Goal: Task Accomplishment & Management: Use online tool/utility

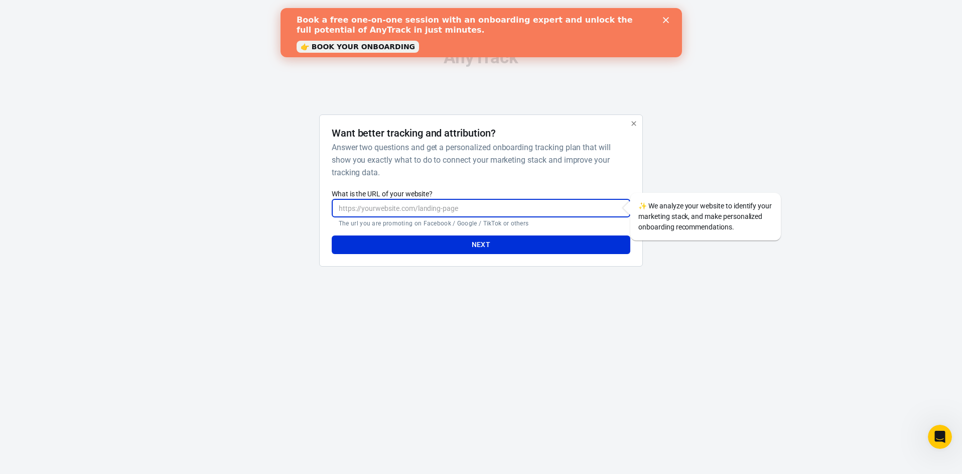
click at [418, 205] on input "What is the URL of your website?" at bounding box center [481, 208] width 299 height 19
type input "https://secureliving.com"
click at [496, 168] on h6 "Answer two questions and get a personalized onboarding tracking plan that will …" at bounding box center [479, 160] width 295 height 38
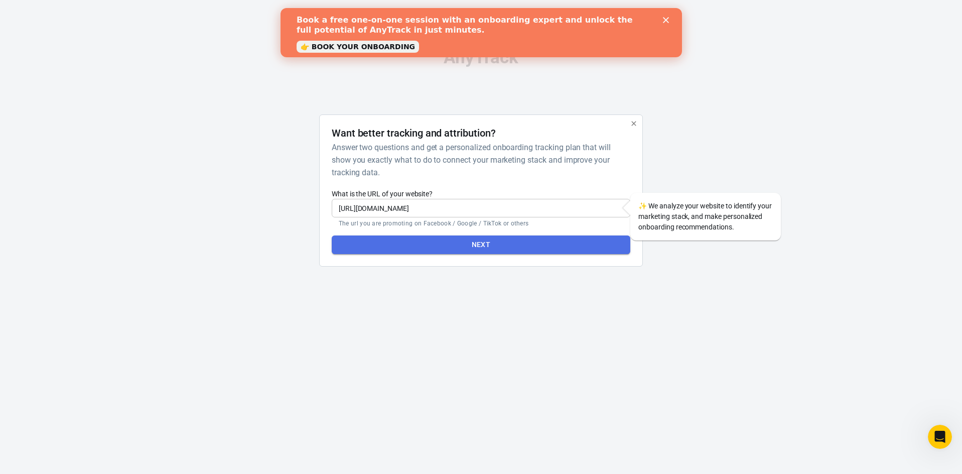
click at [478, 240] on button "Next" at bounding box center [481, 244] width 299 height 19
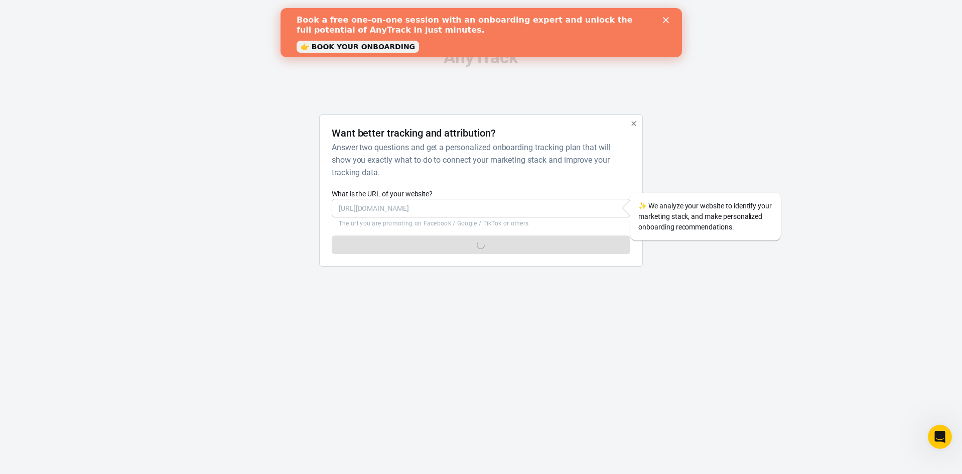
click at [665, 18] on icon "Close" at bounding box center [665, 20] width 6 height 6
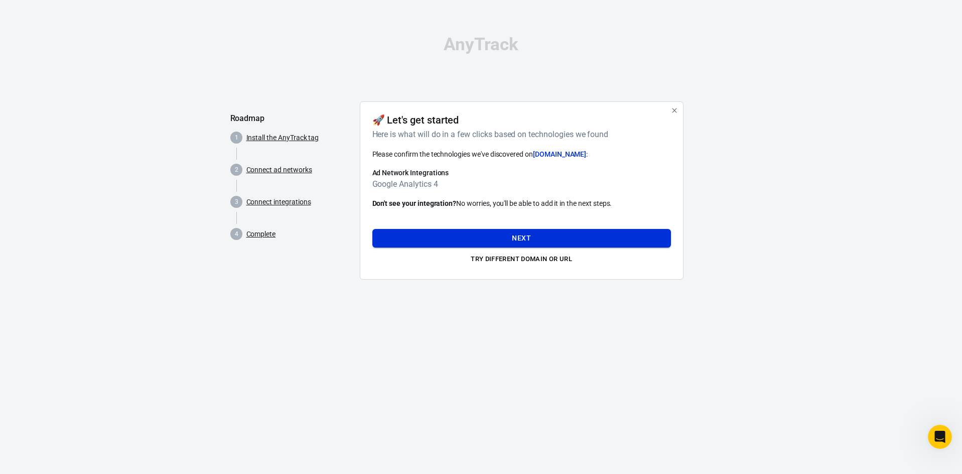
click at [462, 233] on button "Next" at bounding box center [521, 238] width 299 height 19
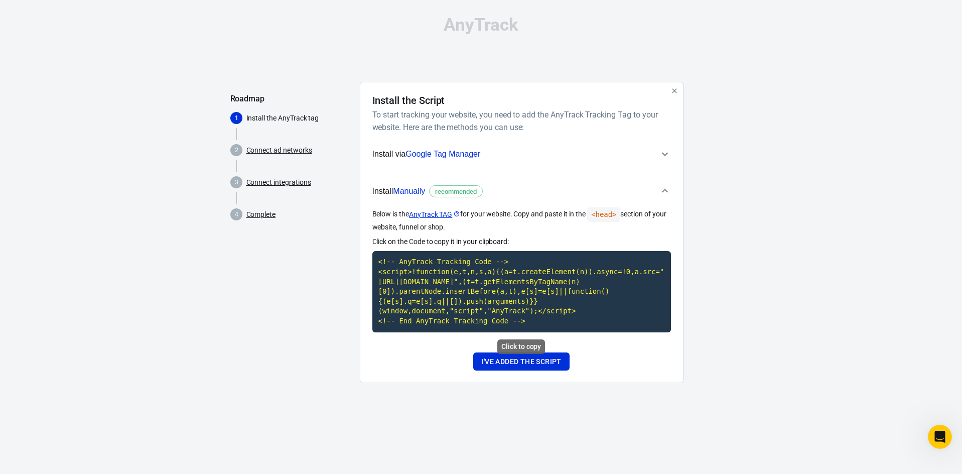
click at [531, 295] on code "<!-- AnyTrack Tracking Code --> <script>!function(e,t,n,s,a){(a=t.createElement…" at bounding box center [521, 291] width 299 height 81
click at [520, 366] on button "I've added the script" at bounding box center [521, 361] width 96 height 19
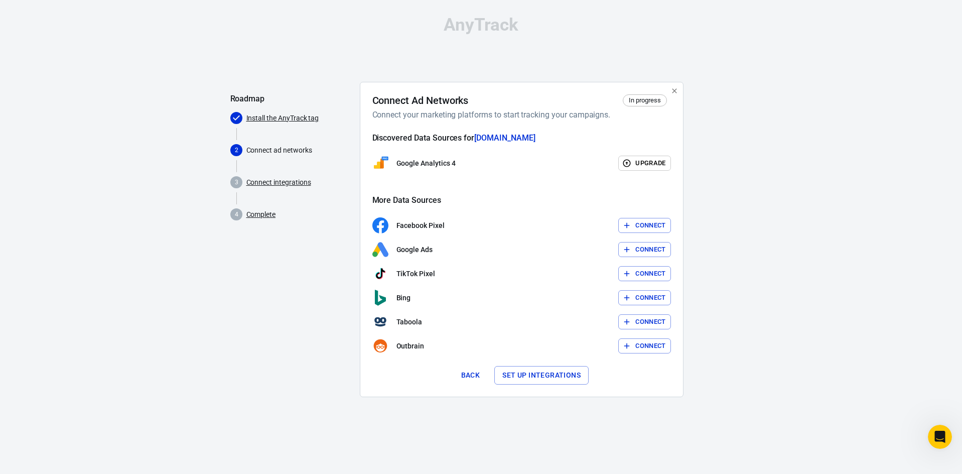
click at [636, 249] on button "Connect" at bounding box center [644, 250] width 53 height 16
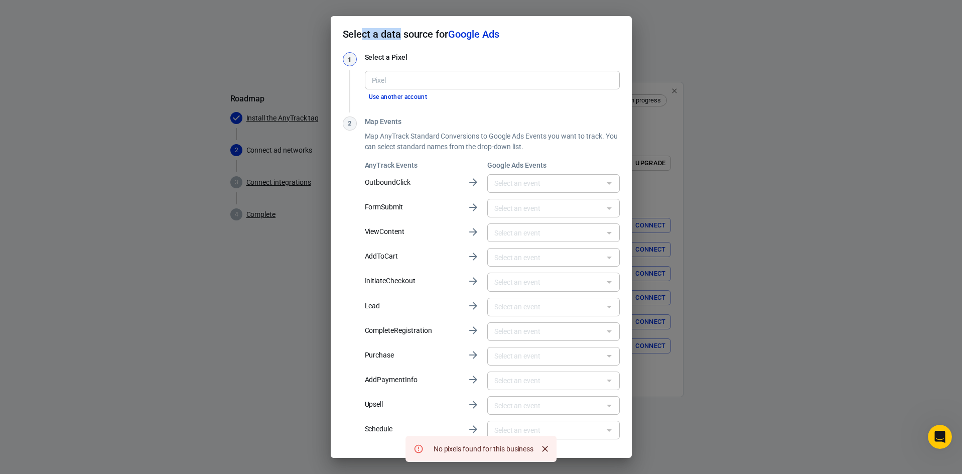
drag, startPoint x: 360, startPoint y: 35, endPoint x: 401, endPoint y: 34, distance: 41.7
click at [401, 34] on h2 "Select a data source for Google Ads" at bounding box center [481, 34] width 301 height 36
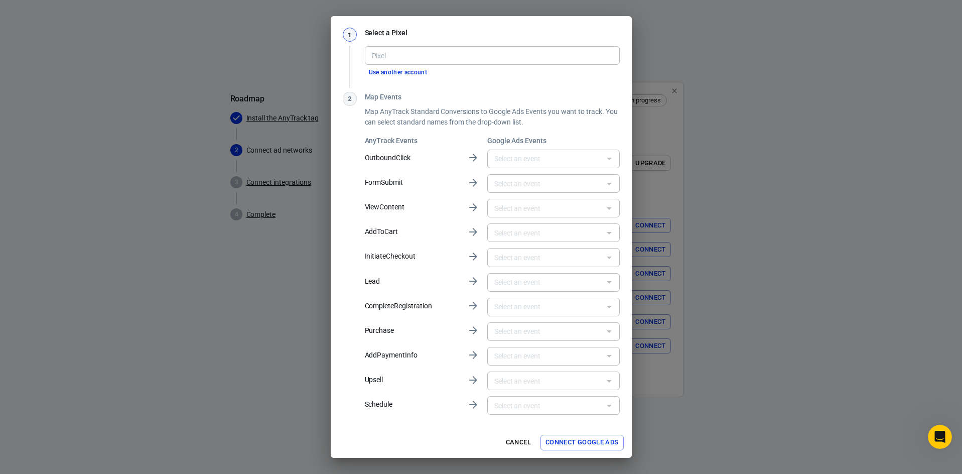
scroll to position [25, 0]
click at [428, 151] on div "AnyTrack Events Google Ads Events OutboundClick ​ FormSubmit ​ ViewContent ​ Ad…" at bounding box center [492, 275] width 255 height 281
click at [511, 439] on button "Cancel" at bounding box center [518, 442] width 32 height 16
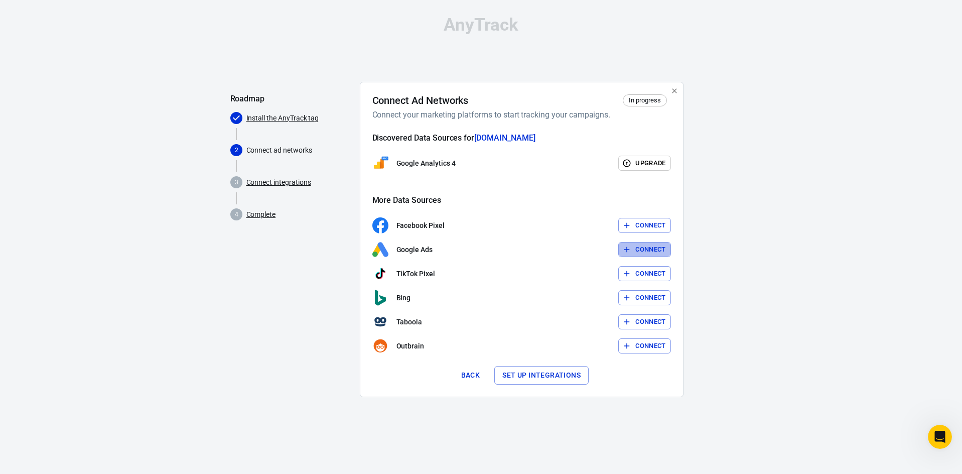
click at [660, 251] on button "Connect" at bounding box center [644, 250] width 53 height 16
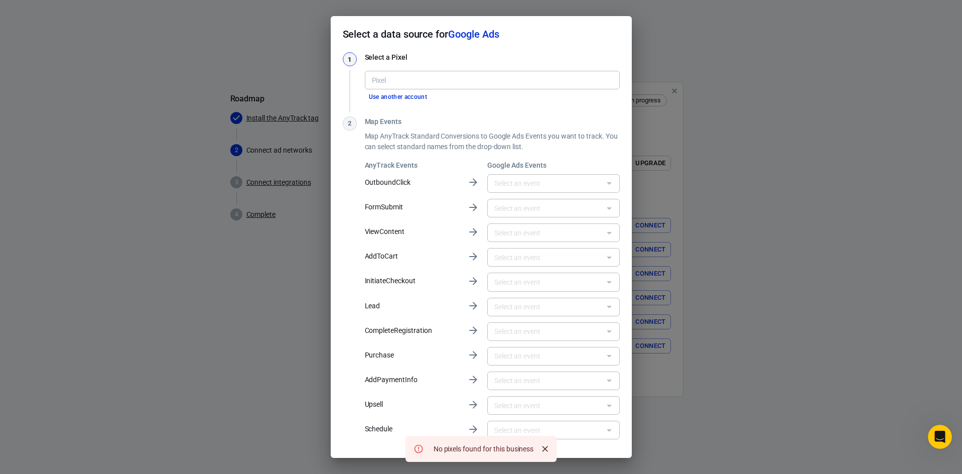
click at [240, 342] on div "Select a data source for Google Ads 1 Select a Pixel Pixel Pixel Use another ac…" at bounding box center [481, 237] width 962 height 474
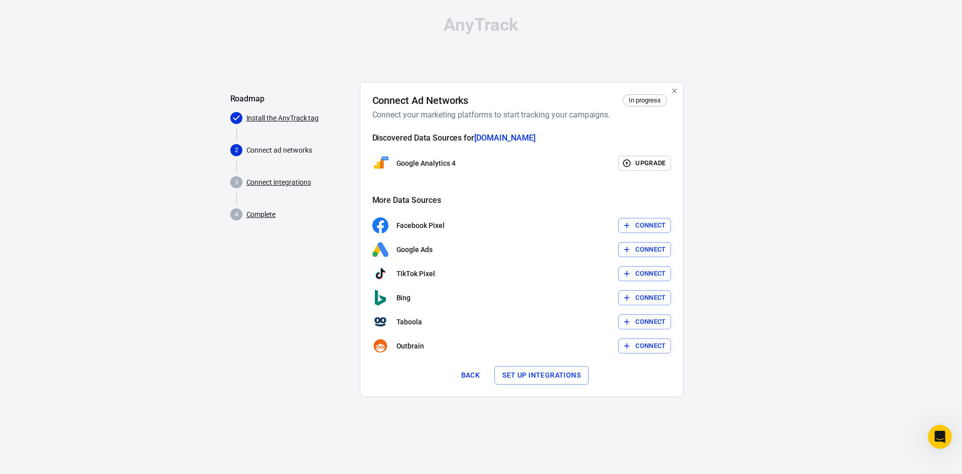
click at [631, 251] on button "Connect" at bounding box center [644, 250] width 53 height 16
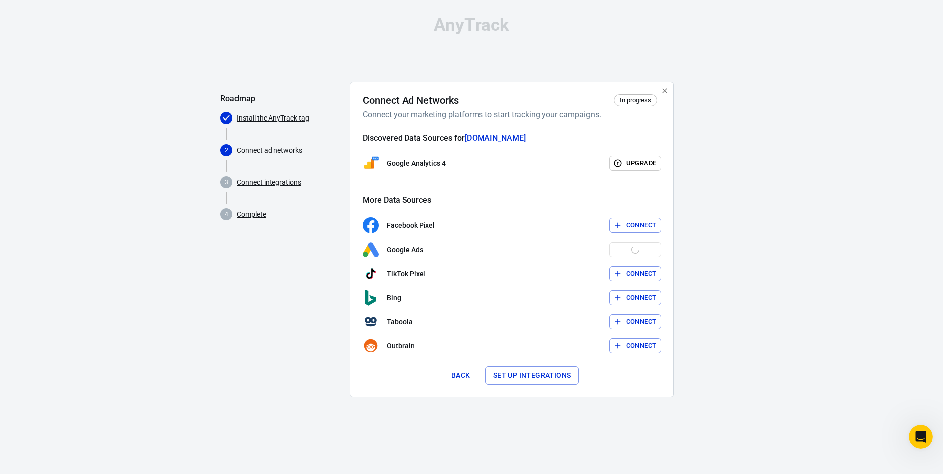
click at [631, 250] on div "Google Ads Connect" at bounding box center [511, 249] width 299 height 16
click at [764, 197] on div "AnyTrack Roadmap Install the AnyTrack tag 2 Connect ad networks 3 Connect integ…" at bounding box center [471, 210] width 943 height 421
click at [121, 131] on div "AnyTrack Roadmap Install the AnyTrack tag 2 Connect ad networks 3 Connect integ…" at bounding box center [471, 210] width 943 height 421
click at [273, 121] on link "Install the AnyTrack tag" at bounding box center [272, 118] width 73 height 11
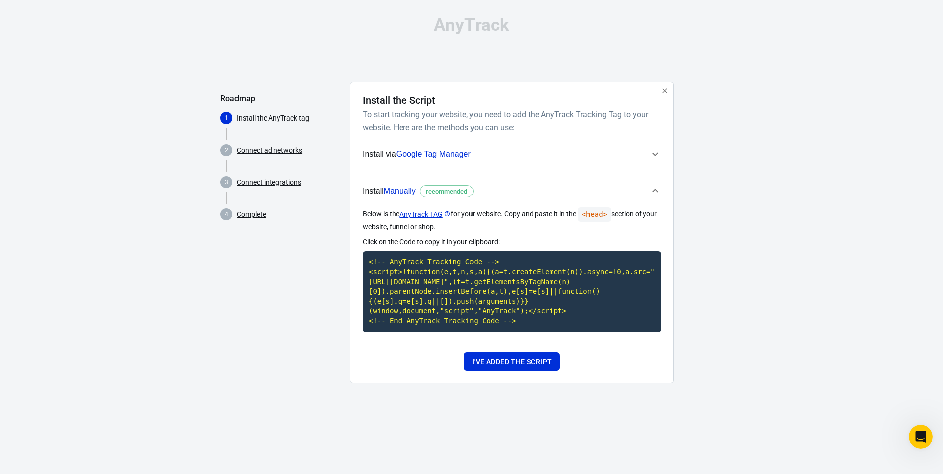
click at [273, 151] on link "Connect ad networks" at bounding box center [269, 150] width 66 height 11
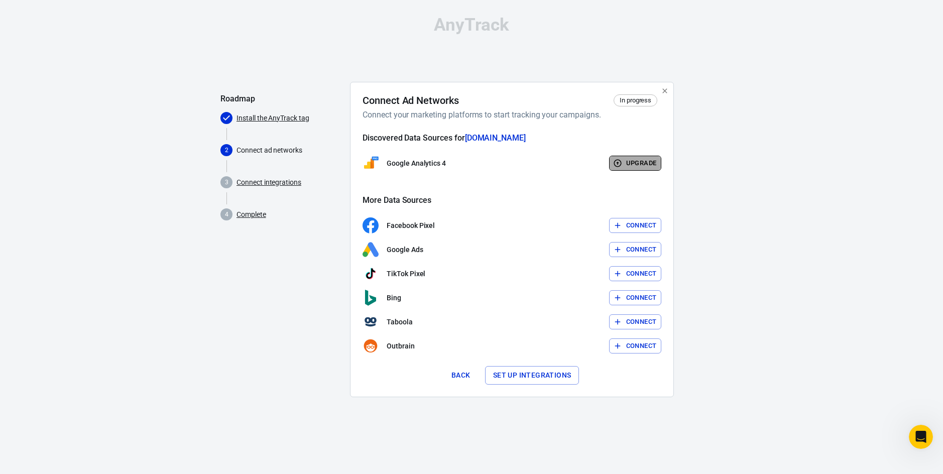
click at [637, 159] on button "Upgrade" at bounding box center [635, 164] width 53 height 16
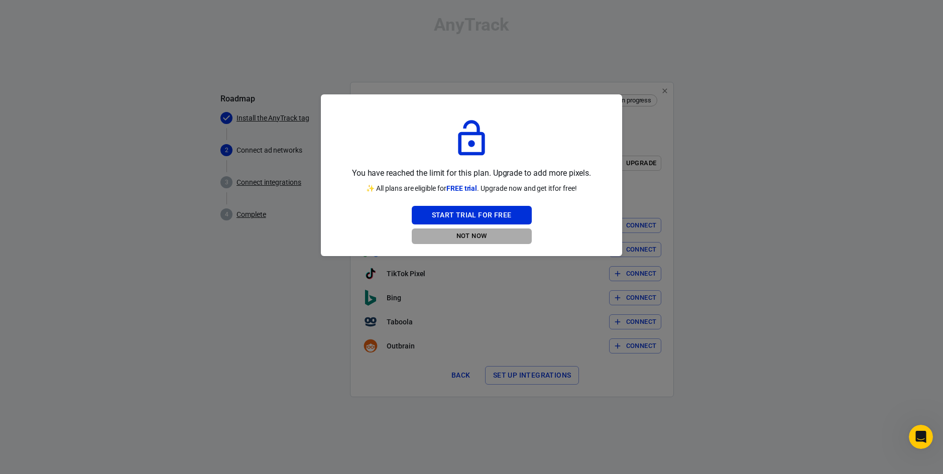
click at [480, 232] on button "Not Now" at bounding box center [472, 236] width 120 height 16
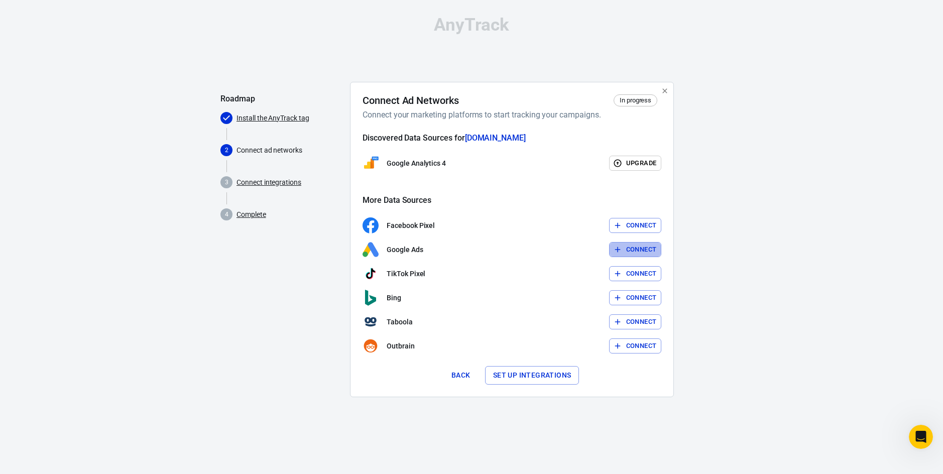
click at [631, 249] on button "Connect" at bounding box center [635, 250] width 53 height 16
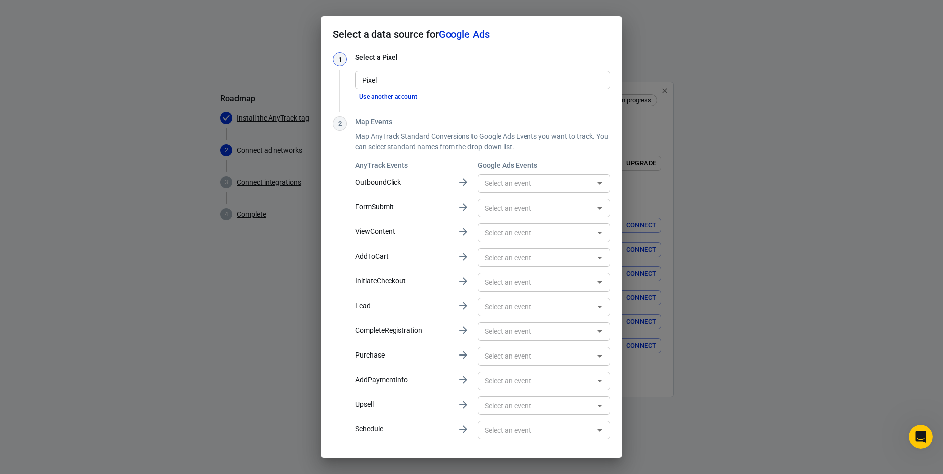
click at [199, 381] on div "Select a data source for Google Ads 1 Select a Pixel Pixel Pixel Use another ac…" at bounding box center [471, 237] width 943 height 474
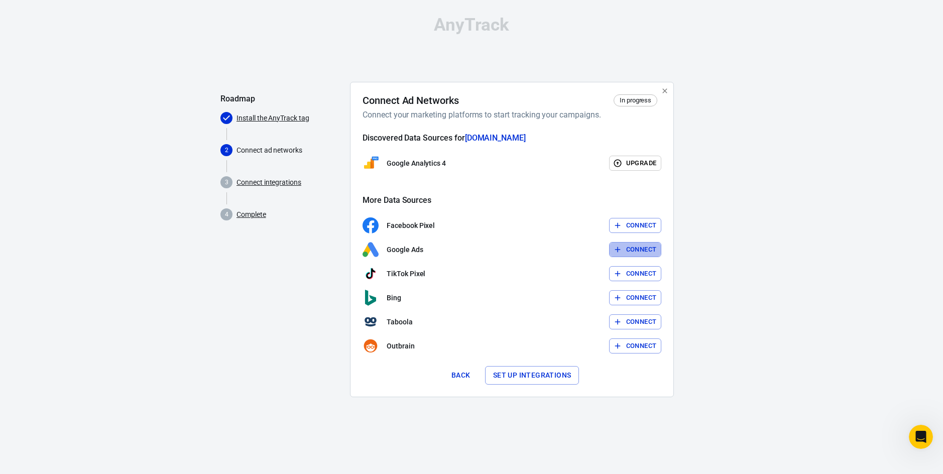
click at [646, 247] on button "Connect" at bounding box center [635, 250] width 53 height 16
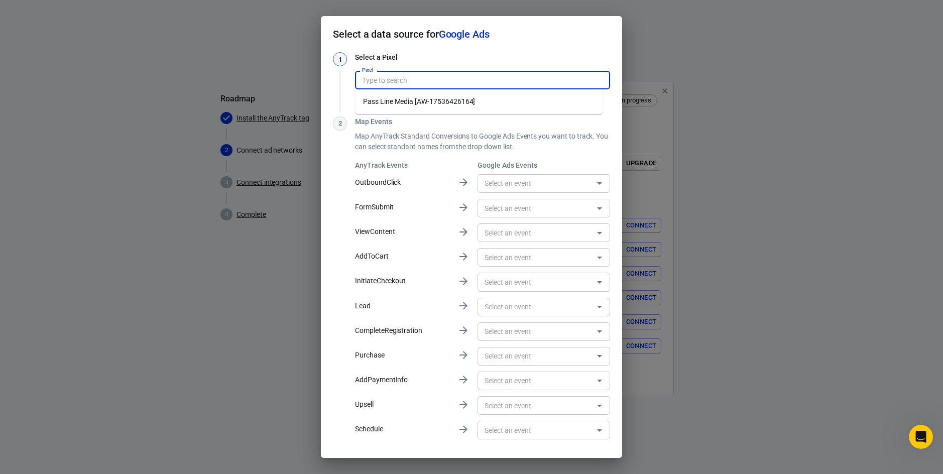
click at [411, 81] on input "Pixel" at bounding box center [481, 80] width 247 height 13
click at [420, 98] on li "Pass Line Media [AW-17536426164]" at bounding box center [478, 101] width 247 height 17
type input "Pass Line Media [AW-17536426164]"
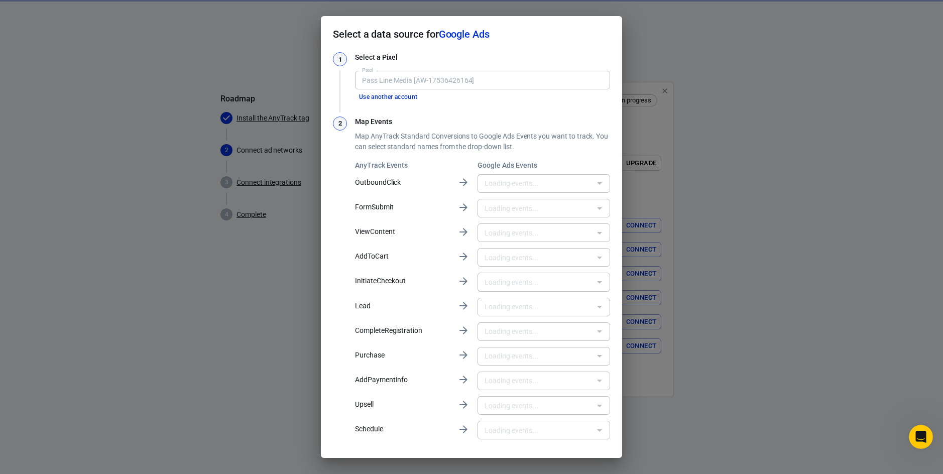
type input "Purchase [ws06CM_4sZUbELTBgqpB]"
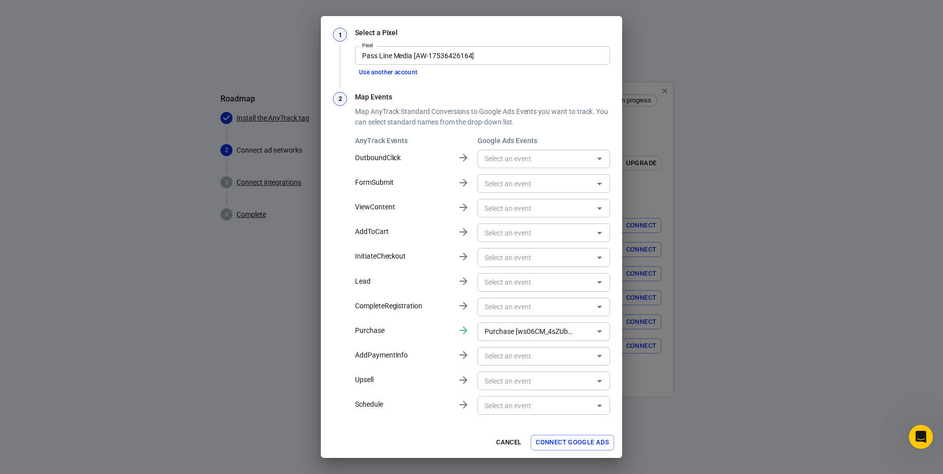
scroll to position [25, 0]
click at [557, 442] on button "Connect Google Ads" at bounding box center [571, 442] width 83 height 16
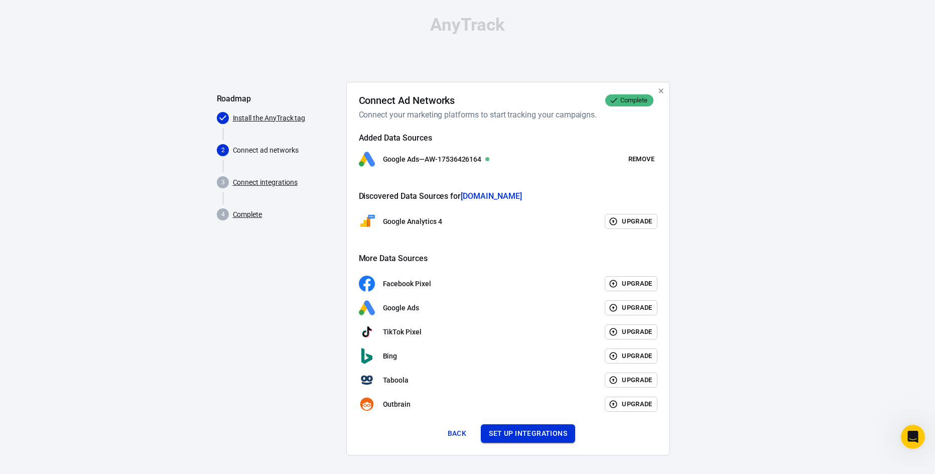
click at [535, 431] on button "Set up integrations" at bounding box center [528, 433] width 94 height 19
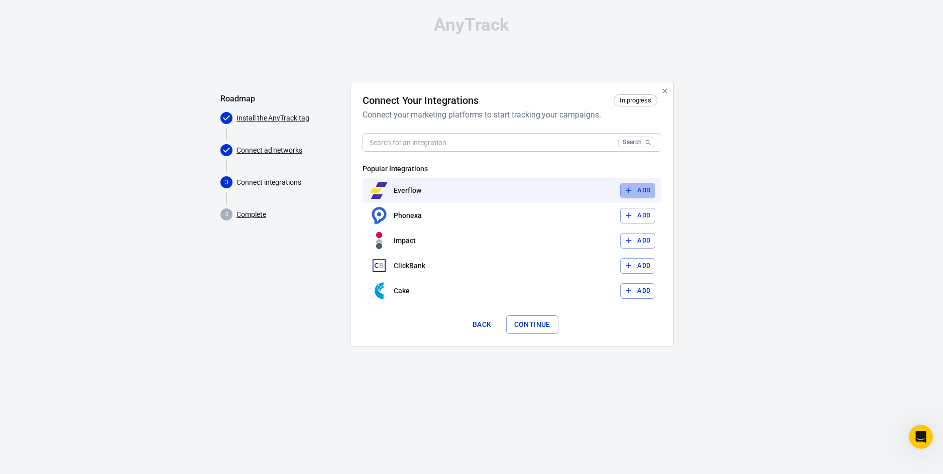
click at [639, 186] on button "Add" at bounding box center [637, 191] width 35 height 16
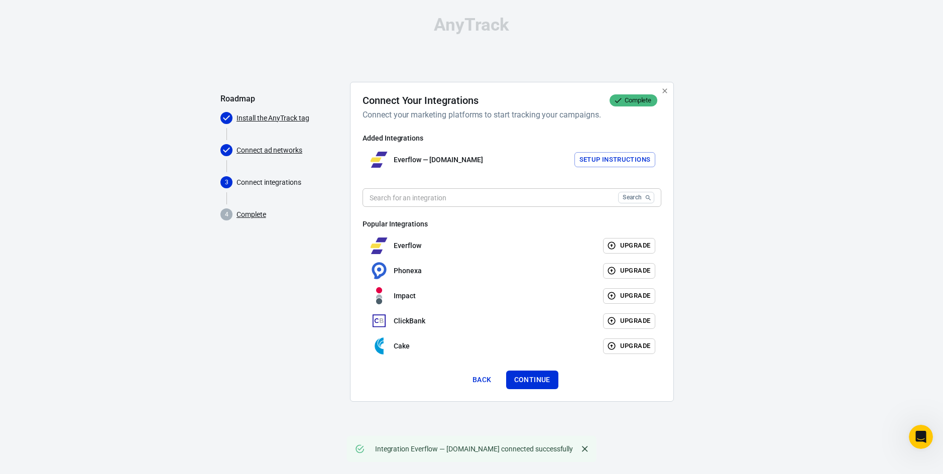
click at [596, 156] on button "Setup Instructions" at bounding box center [614, 160] width 81 height 16
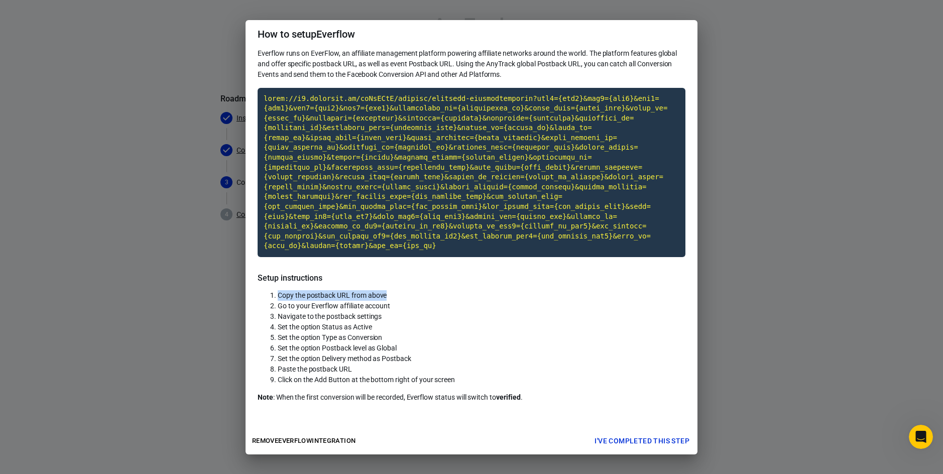
drag, startPoint x: 275, startPoint y: 285, endPoint x: 411, endPoint y: 283, distance: 135.5
click at [411, 290] on li "Copy the postback URL from above" at bounding box center [482, 295] width 408 height 11
click at [514, 142] on code "Click to copy" at bounding box center [471, 173] width 428 height 170
drag, startPoint x: 276, startPoint y: 329, endPoint x: 407, endPoint y: 339, distance: 131.4
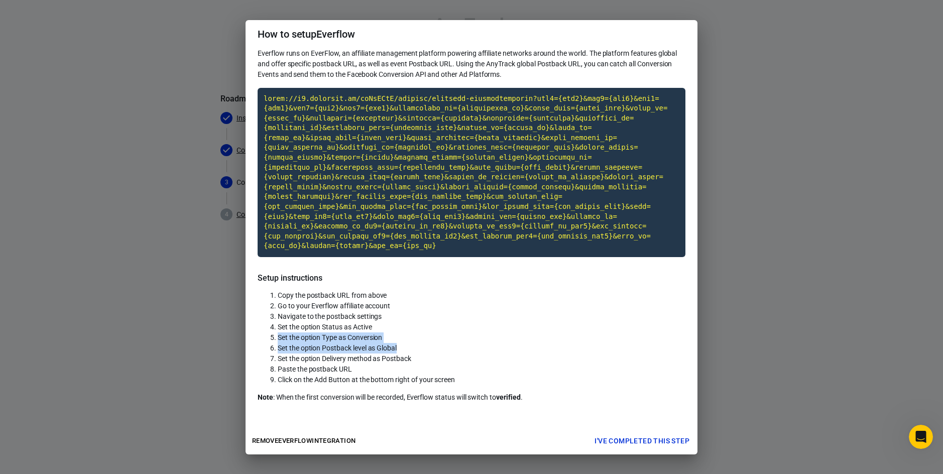
click at [407, 339] on ol "Copy the postback URL from above Go to your Everflow affiliate account Navigate…" at bounding box center [471, 337] width 428 height 95
drag, startPoint x: 279, startPoint y: 360, endPoint x: 372, endPoint y: 361, distance: 93.4
click at [372, 364] on li "Paste the postback URL" at bounding box center [482, 369] width 408 height 11
drag, startPoint x: 372, startPoint y: 361, endPoint x: 362, endPoint y: 355, distance: 12.0
click at [372, 364] on li "Paste the postback URL" at bounding box center [482, 369] width 408 height 11
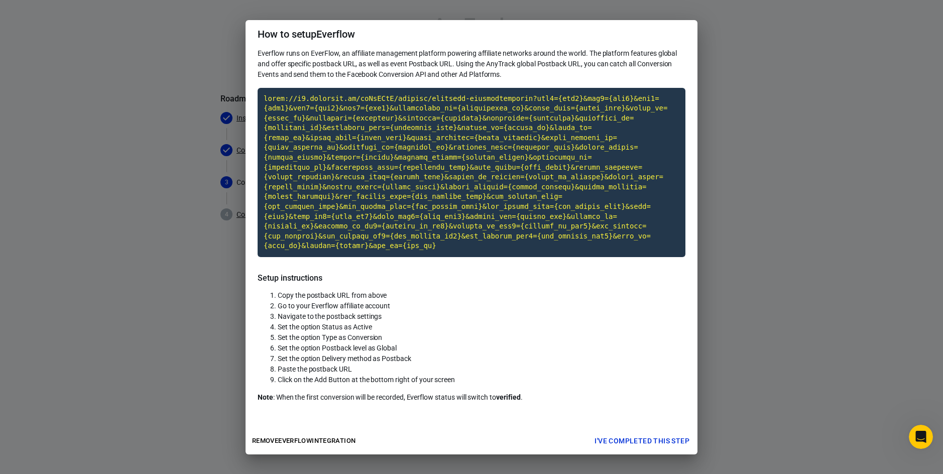
click at [489, 322] on li "Set the option Status as Active" at bounding box center [482, 327] width 408 height 11
click at [619, 432] on button "I've completed this step" at bounding box center [641, 441] width 103 height 19
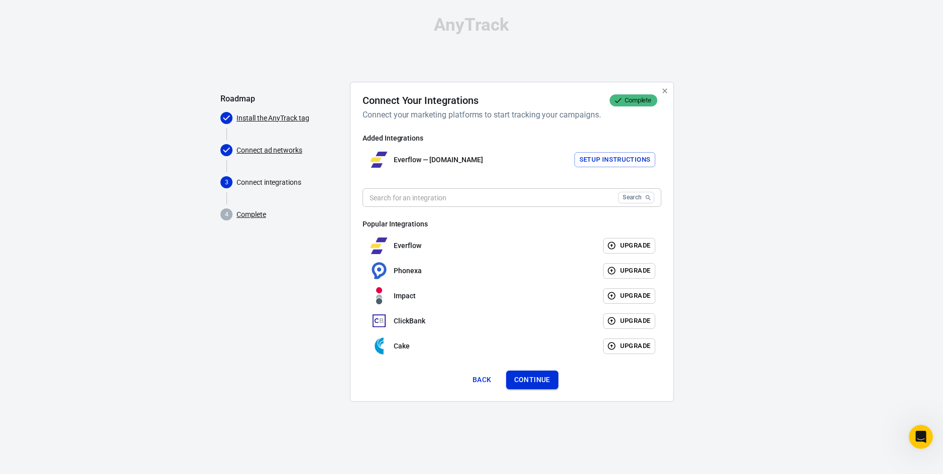
click at [535, 380] on button "Continue" at bounding box center [532, 379] width 52 height 19
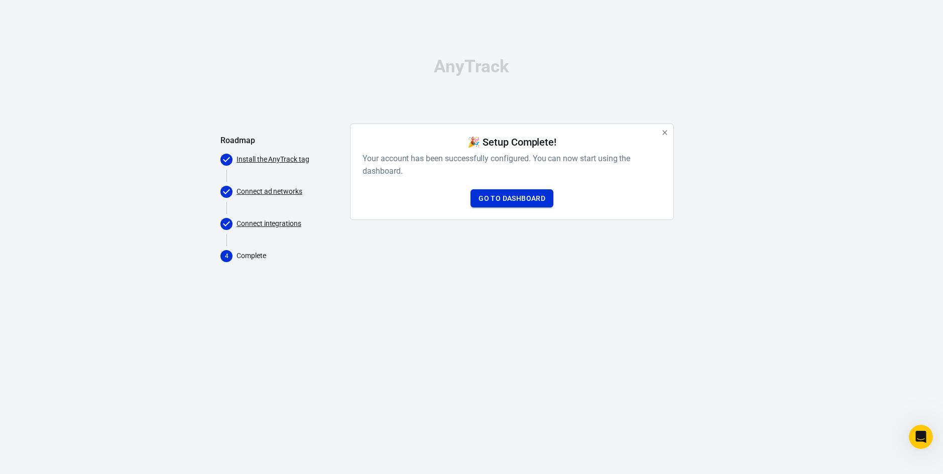
click at [480, 197] on link "Go to Dashboard" at bounding box center [511, 198] width 83 height 19
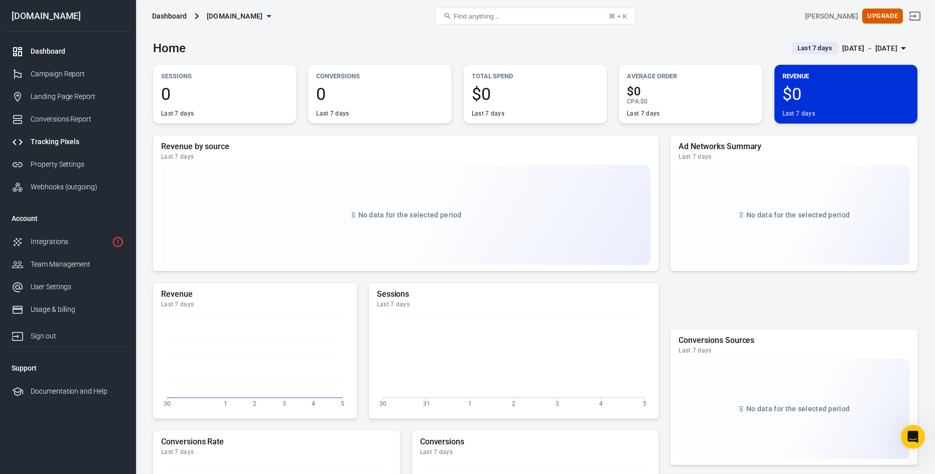
click at [73, 137] on div "Tracking Pixels" at bounding box center [77, 142] width 93 height 11
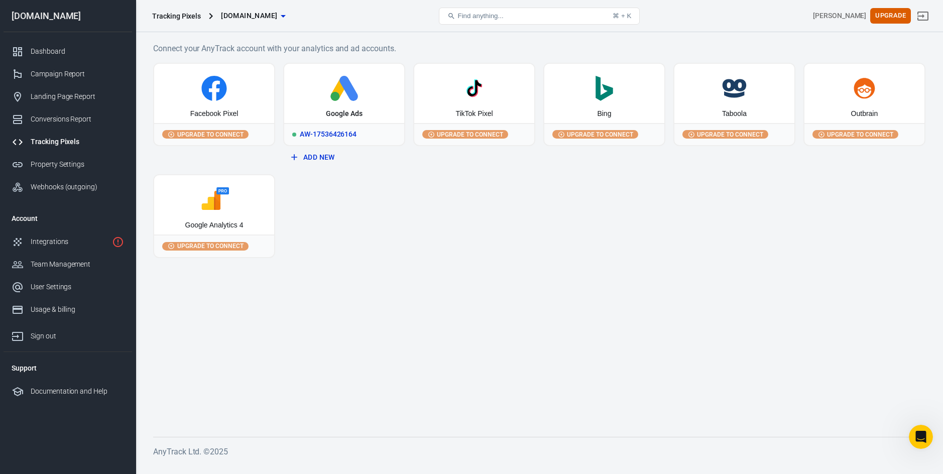
click at [327, 132] on div "AW-17536426164" at bounding box center [344, 134] width 120 height 22
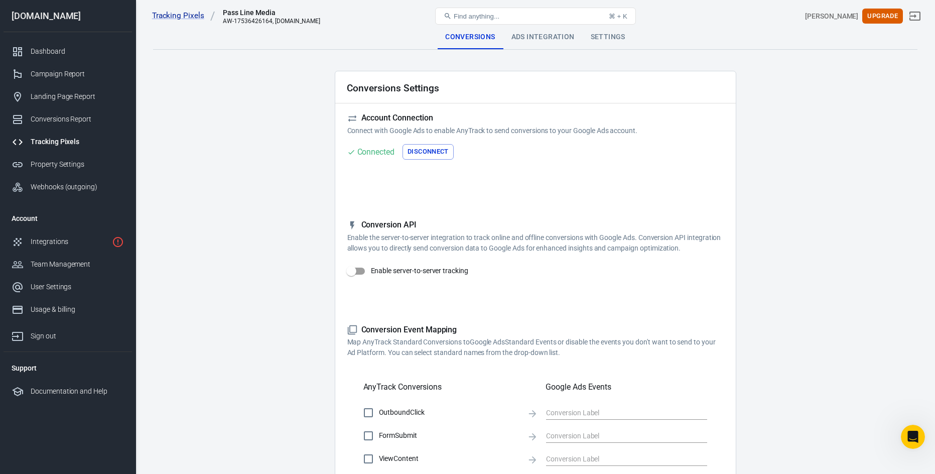
click at [291, 165] on main "Conversions Ads Integration Settings Conversions Settings Account Connection Co…" at bounding box center [535, 404] width 764 height 759
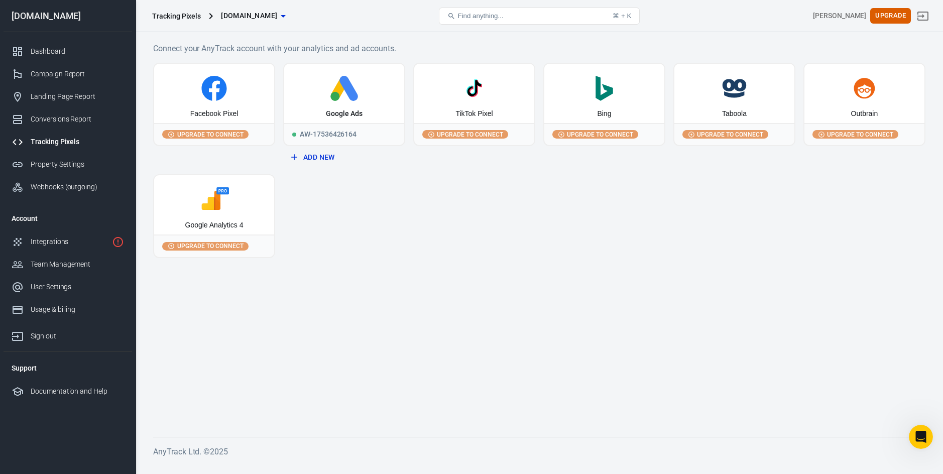
click at [309, 154] on button "Add New" at bounding box center [344, 157] width 114 height 19
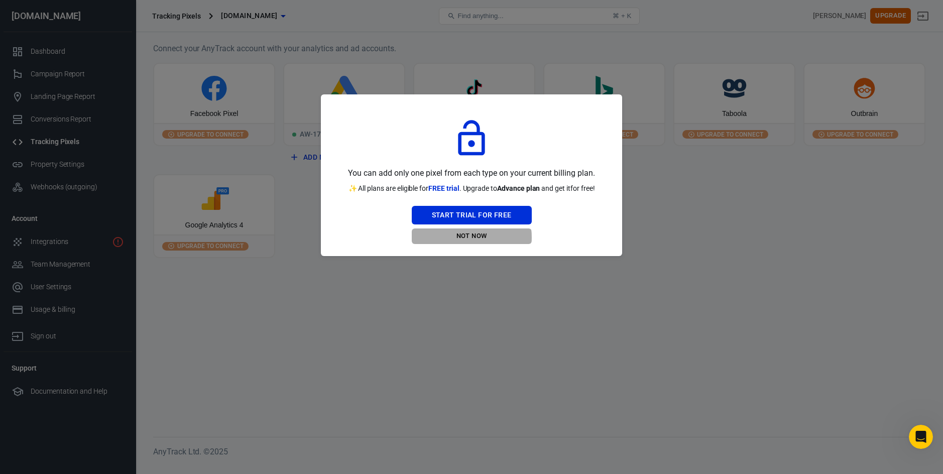
click at [459, 237] on button "Not Now" at bounding box center [472, 236] width 120 height 16
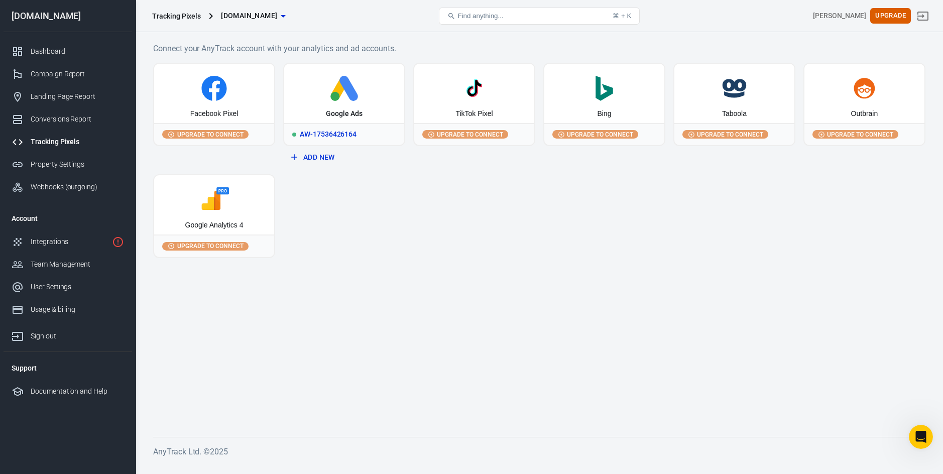
click at [345, 130] on div "AW-17536426164" at bounding box center [344, 134] width 120 height 22
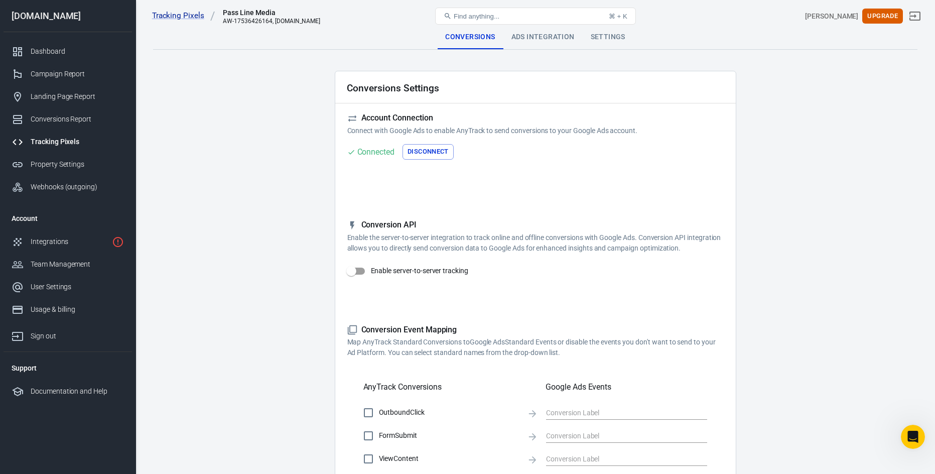
click at [287, 253] on main "Conversions Ads Integration Settings Conversions Settings Account Connection Co…" at bounding box center [535, 404] width 764 height 759
click at [356, 274] on input "Enable server-to-server tracking" at bounding box center [351, 270] width 57 height 19
checkbox input "false"
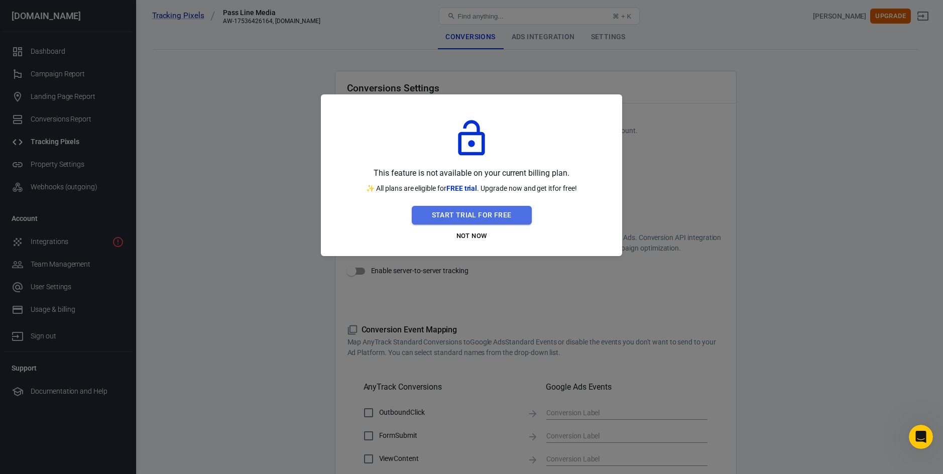
click at [486, 214] on button "Start Trial For Free" at bounding box center [472, 215] width 120 height 19
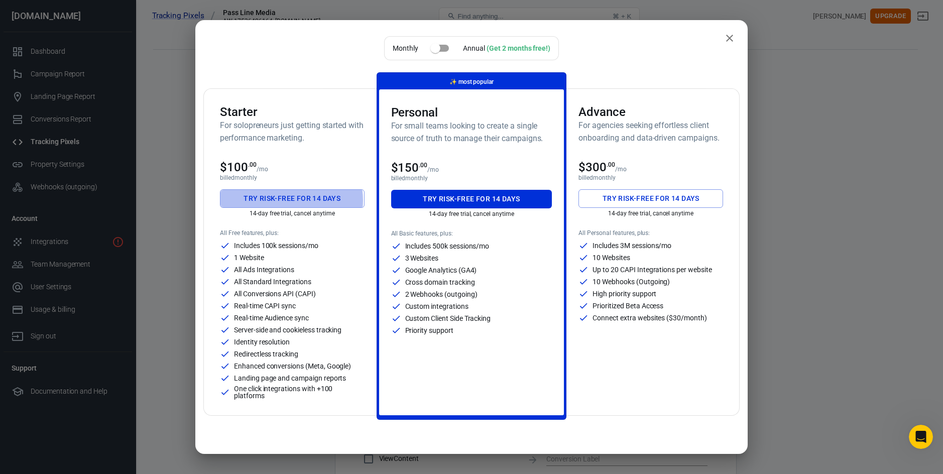
click at [289, 200] on button "Try risk-free for 14 days" at bounding box center [292, 198] width 145 height 19
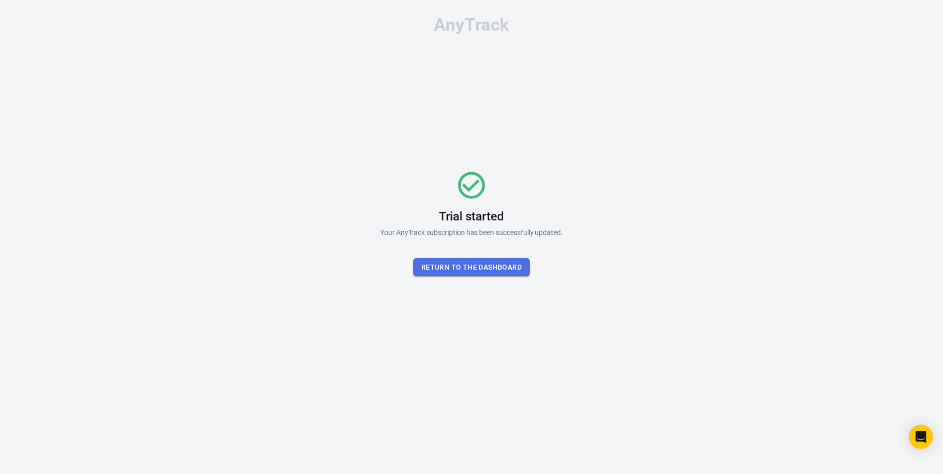
click at [496, 259] on button "Return To the dashboard" at bounding box center [471, 267] width 116 height 19
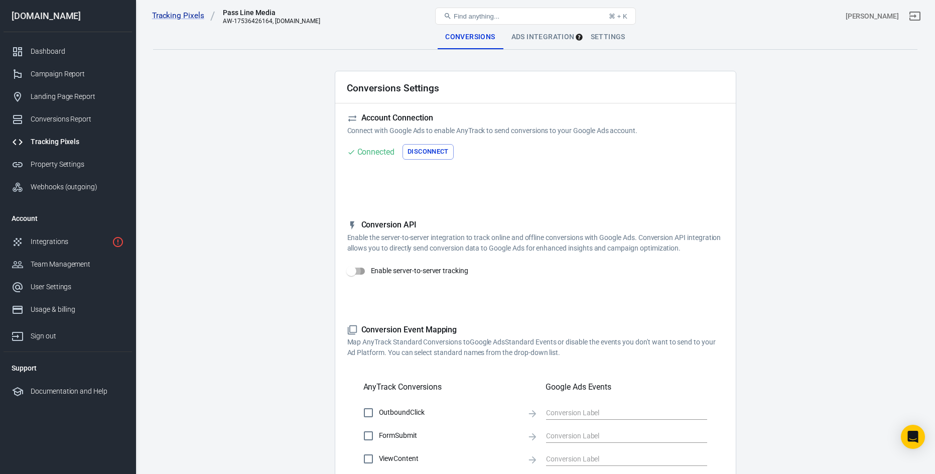
drag, startPoint x: 357, startPoint y: 272, endPoint x: 379, endPoint y: 267, distance: 22.0
click at [357, 271] on input "Enable server-to-server tracking" at bounding box center [351, 270] width 57 height 19
checkbox input "true"
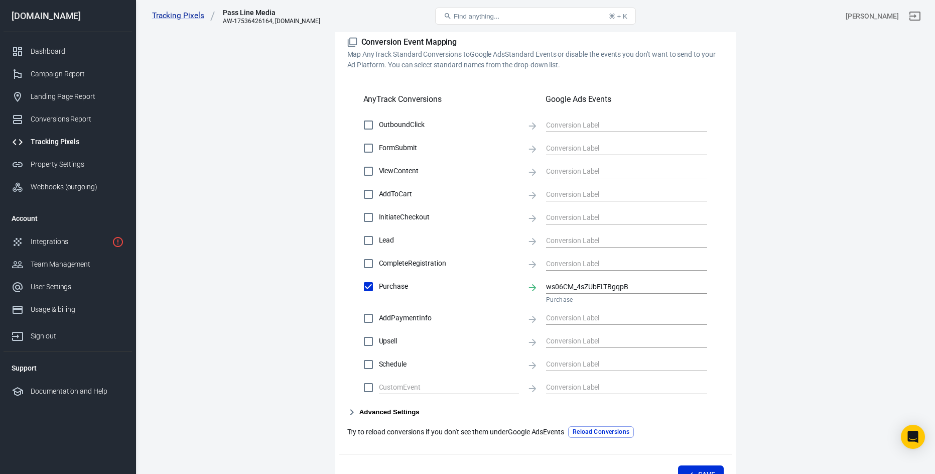
scroll to position [351, 0]
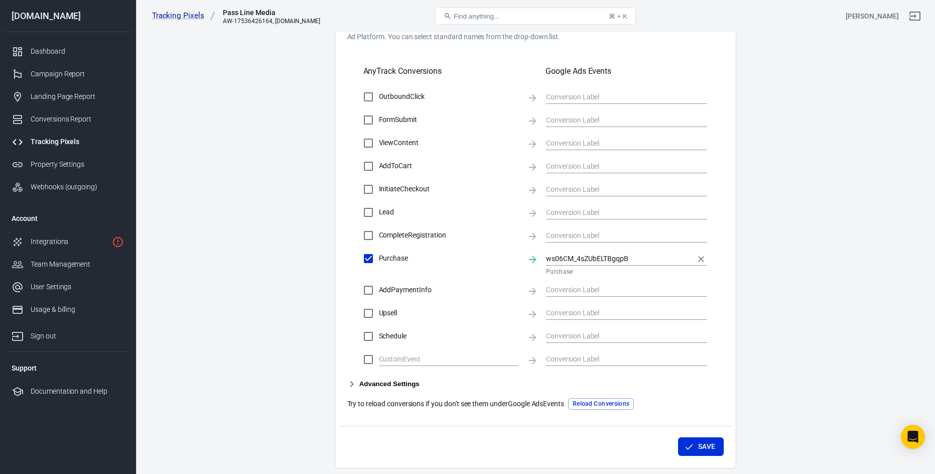
click at [591, 260] on input "ws06CM_4sZUbELTBgqpB" at bounding box center [619, 258] width 146 height 13
click at [254, 248] on main "Conversions Ads Integration Settings Conversions Settings Account Connection Co…" at bounding box center [535, 71] width 764 height 794
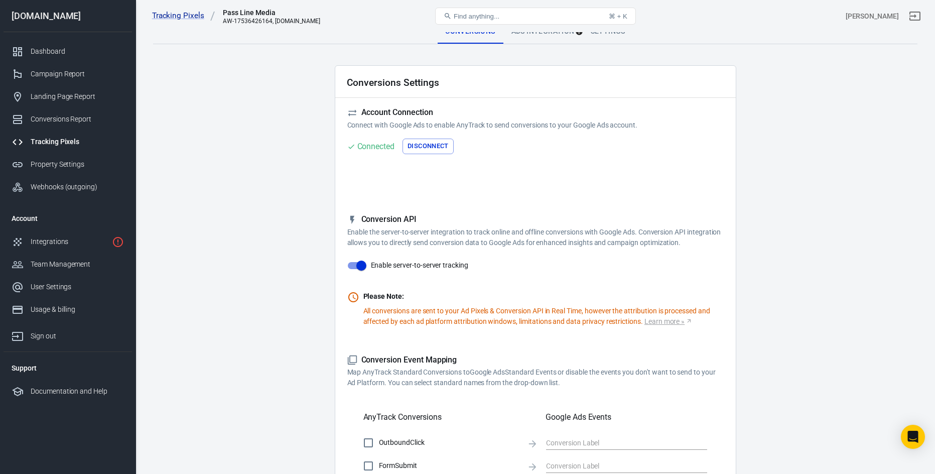
scroll to position [0, 0]
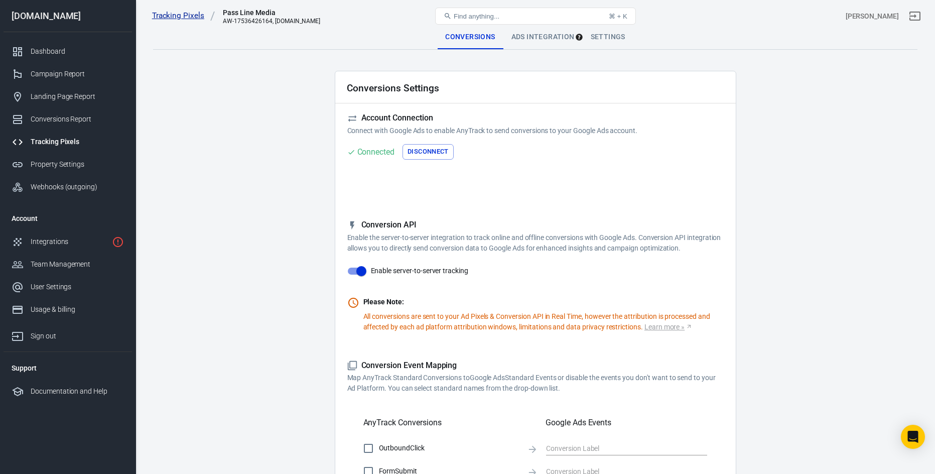
click at [170, 19] on link "Tracking Pixels" at bounding box center [183, 16] width 63 height 11
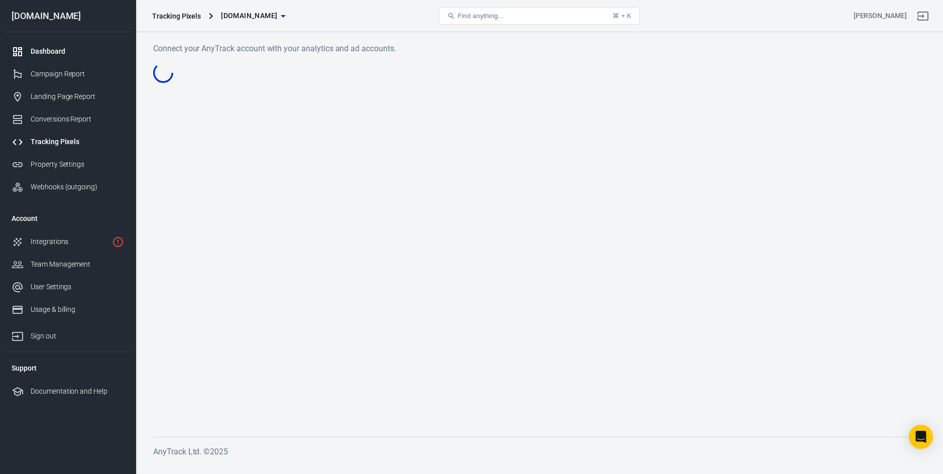
click at [80, 49] on div "Dashboard" at bounding box center [77, 51] width 93 height 11
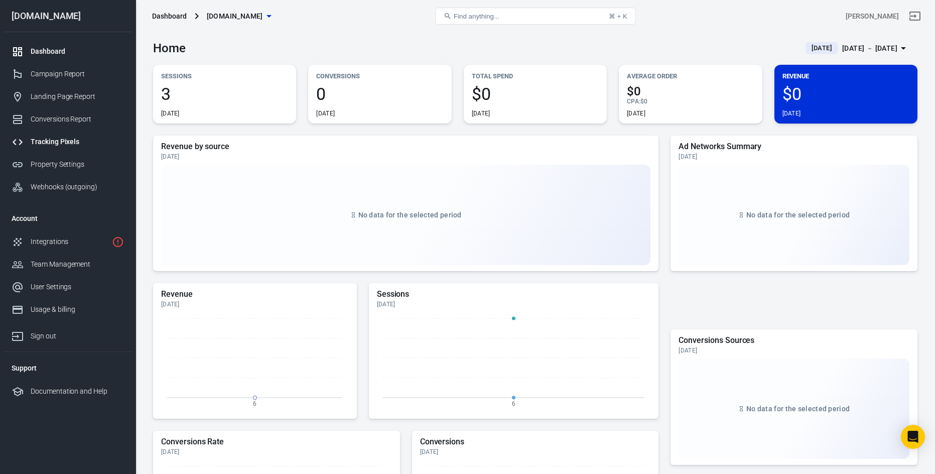
click at [68, 139] on div "Tracking Pixels" at bounding box center [77, 142] width 93 height 11
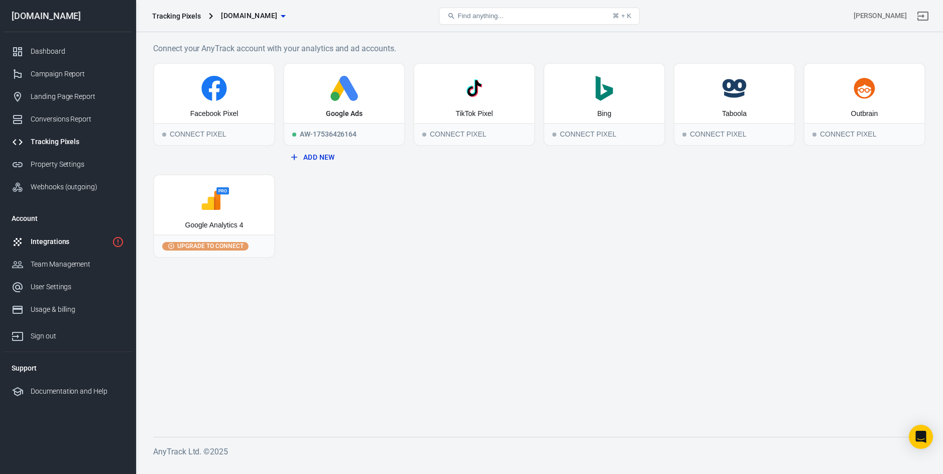
click at [60, 238] on div "Integrations" at bounding box center [69, 241] width 77 height 11
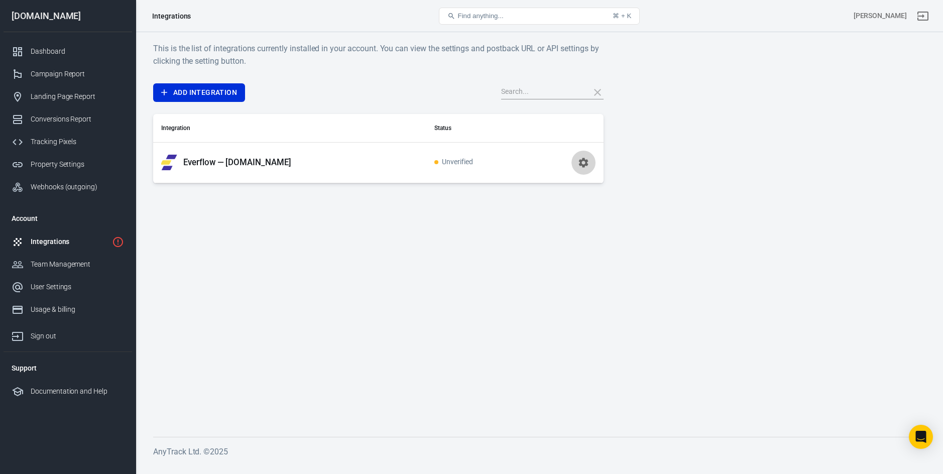
click at [581, 163] on icon "button" at bounding box center [584, 163] width 10 height 10
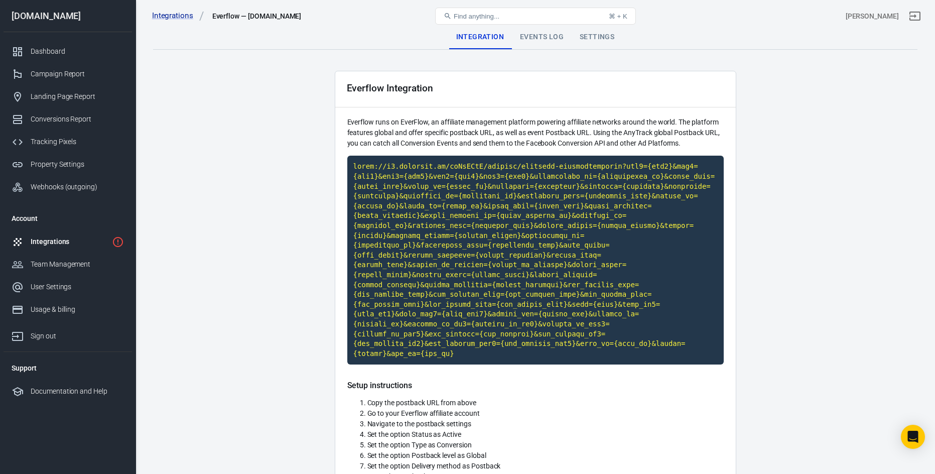
click at [287, 207] on main "Integration Events Log Settings Everflow Integration Everflow runs on EverFlow,…" at bounding box center [535, 373] width 764 height 697
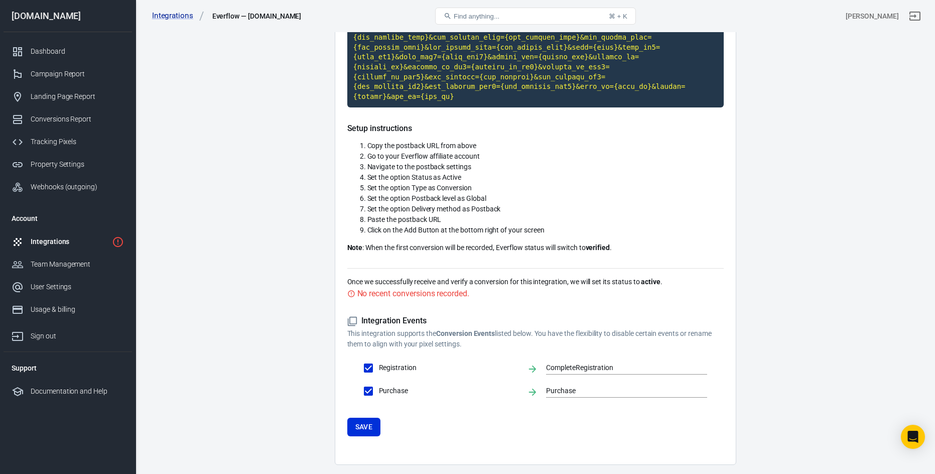
scroll to position [261, 0]
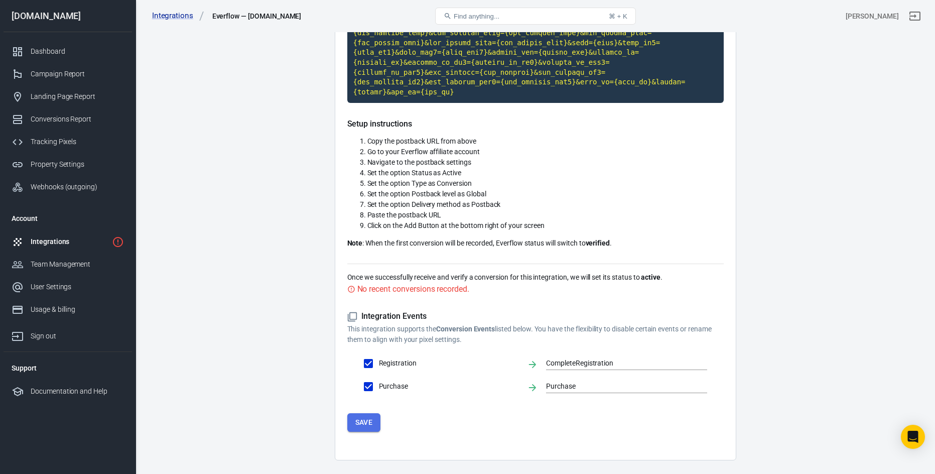
click at [366, 413] on button "Save" at bounding box center [364, 422] width 34 height 19
click at [72, 240] on div "Integrations" at bounding box center [69, 241] width 77 height 11
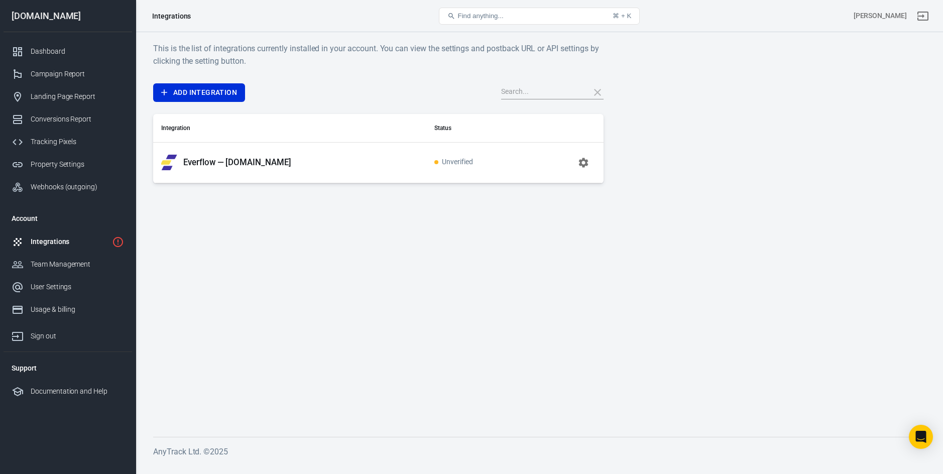
click at [276, 160] on p "Everflow — [DOMAIN_NAME]" at bounding box center [237, 162] width 108 height 11
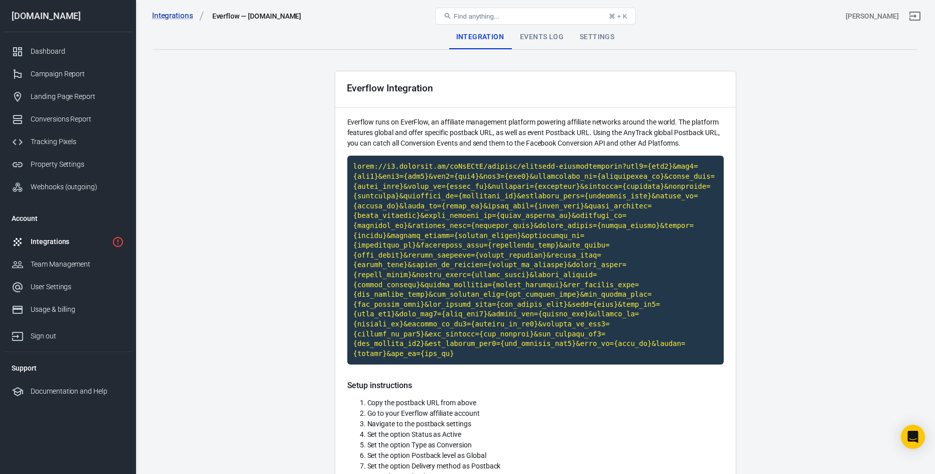
click at [535, 34] on div "Events Log" at bounding box center [542, 37] width 60 height 24
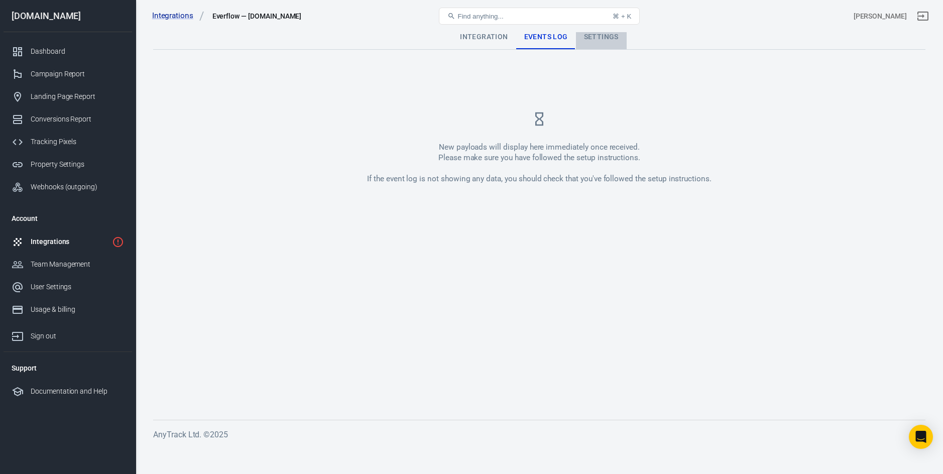
click at [605, 40] on div "Settings" at bounding box center [601, 37] width 51 height 24
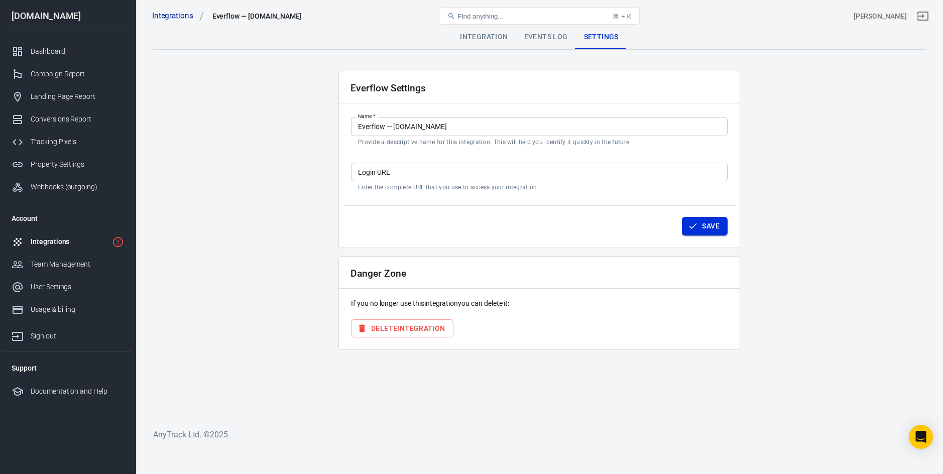
click at [713, 224] on button "Save" at bounding box center [705, 226] width 46 height 19
click at [58, 143] on div "Tracking Pixels" at bounding box center [77, 142] width 93 height 11
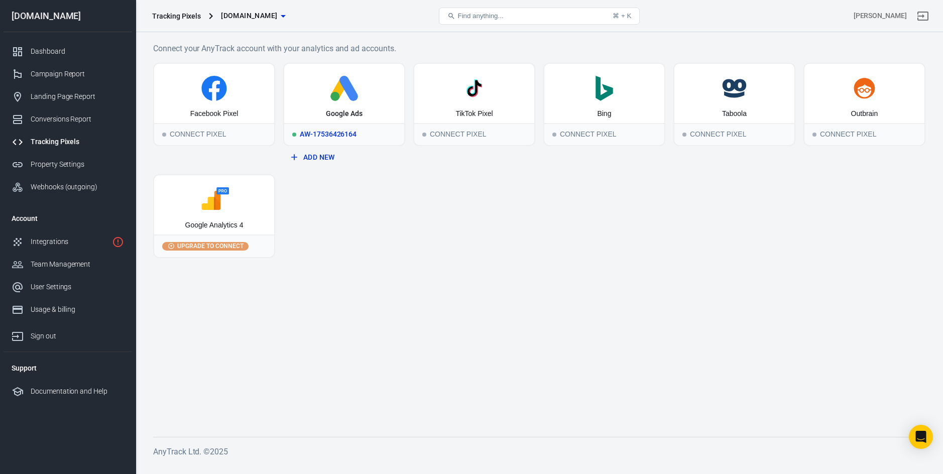
click at [340, 109] on div "Google Ads" at bounding box center [344, 114] width 37 height 10
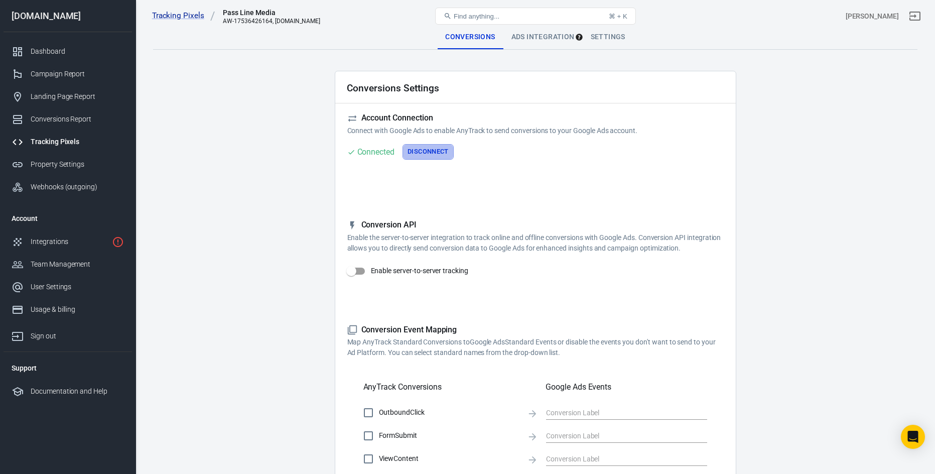
click at [441, 150] on button "Disconnect" at bounding box center [427, 152] width 51 height 16
click at [366, 156] on button "Connect" at bounding box center [367, 152] width 41 height 16
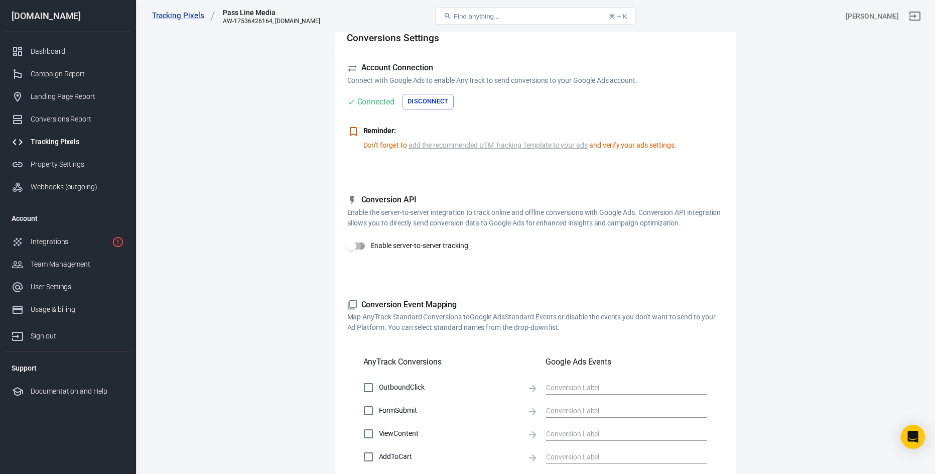
click at [359, 244] on input "Enable server-to-server tracking" at bounding box center [351, 245] width 57 height 19
checkbox input "true"
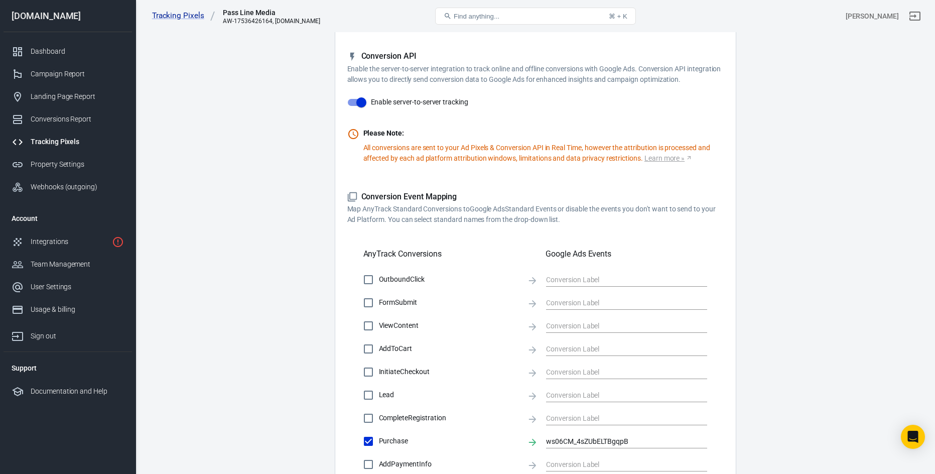
scroll to position [251, 0]
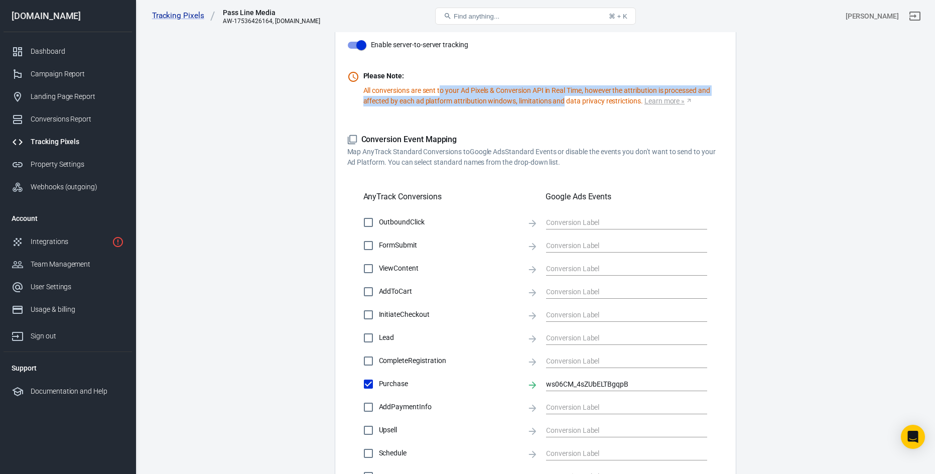
drag, startPoint x: 442, startPoint y: 91, endPoint x: 563, endPoint y: 103, distance: 121.0
click at [563, 103] on p "All conversions are sent to your Ad Pixels & Conversion API in Real Time, howev…" at bounding box center [543, 95] width 360 height 21
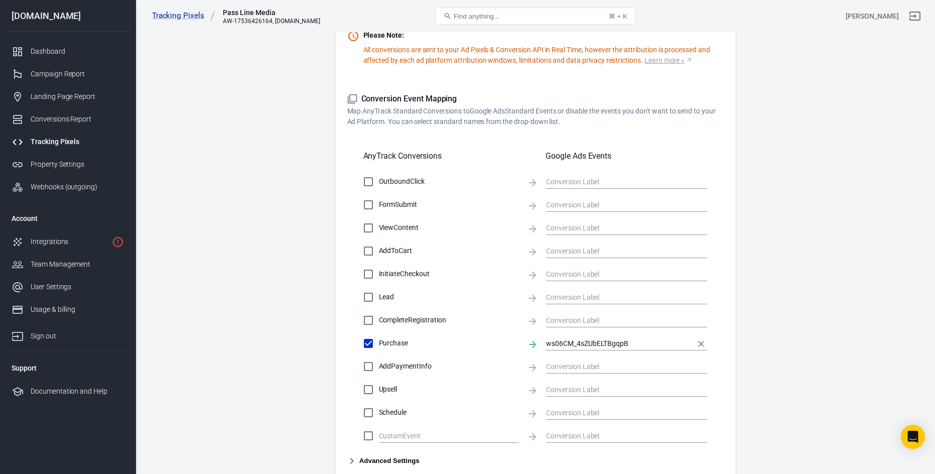
scroll to position [406, 0]
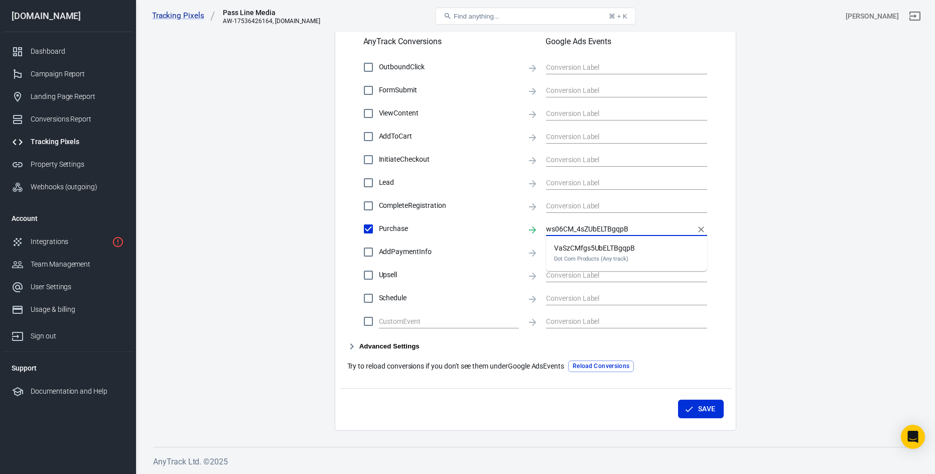
click at [650, 228] on input "ws06CM_4sZUbELTBgqpB" at bounding box center [619, 228] width 146 height 13
click at [630, 252] on div "VaSzCMfgs5UbELTBgqpB Dot Com Products (Any track)" at bounding box center [594, 253] width 81 height 21
type input "VaSzCMfgs5UbELTBgqpB"
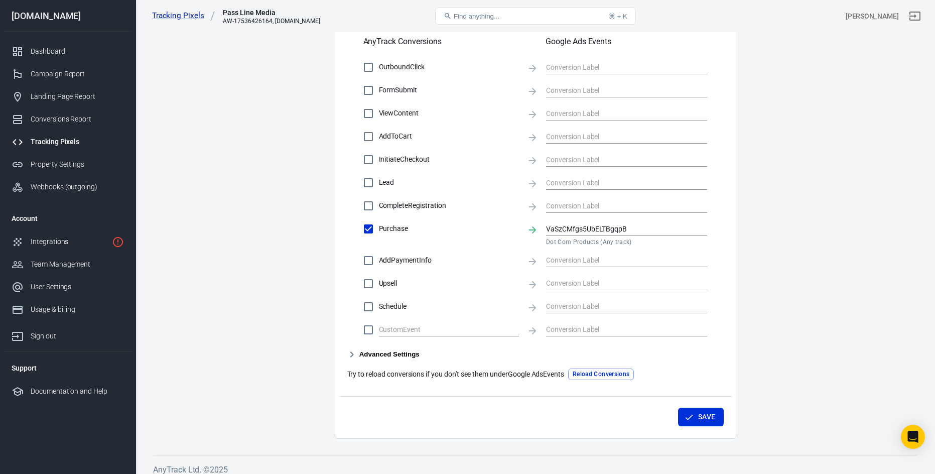
click at [760, 264] on main "Conversions Ads Integration Settings Conversions Settings Account Connection Co…" at bounding box center [535, 29] width 764 height 820
click at [692, 416] on icon "button" at bounding box center [689, 417] width 10 height 10
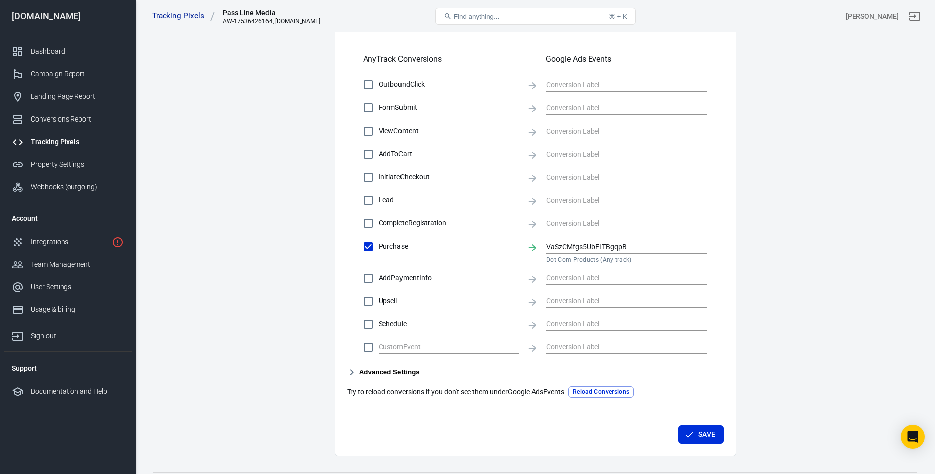
scroll to position [414, 0]
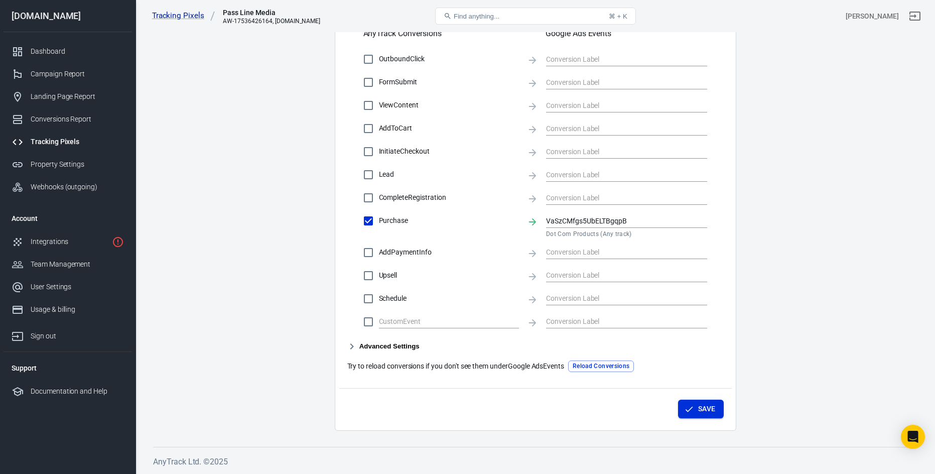
click at [686, 407] on icon "button" at bounding box center [689, 409] width 10 height 10
drag, startPoint x: 365, startPoint y: 367, endPoint x: 498, endPoint y: 366, distance: 132.5
click at [498, 366] on p "Try to reload conversions if you don't see them under Google Ads Events" at bounding box center [455, 366] width 217 height 11
click at [615, 366] on button "Reload Conversions" at bounding box center [601, 366] width 66 height 12
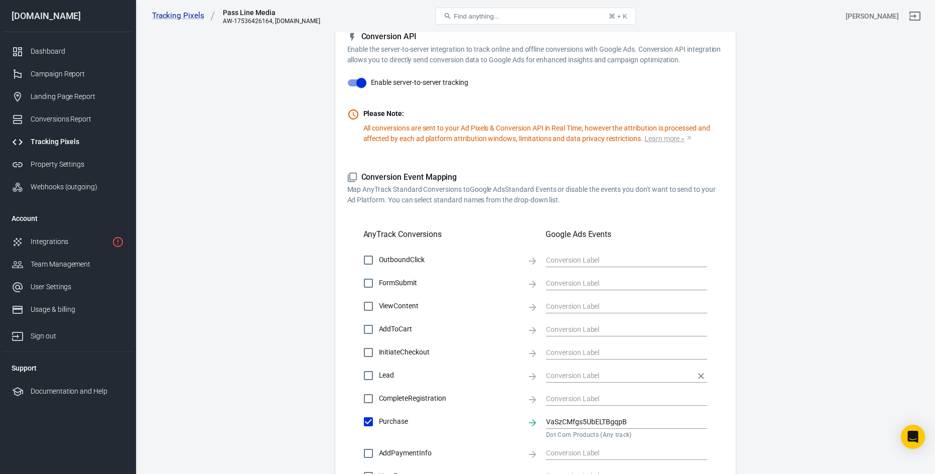
scroll to position [13, 0]
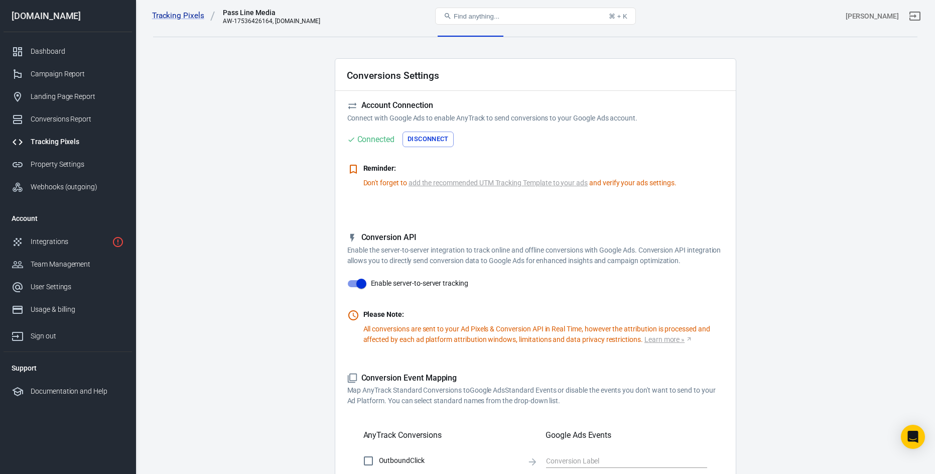
click at [509, 184] on link "add the recommended UTM Tracking Template to your ads" at bounding box center [498, 183] width 179 height 11
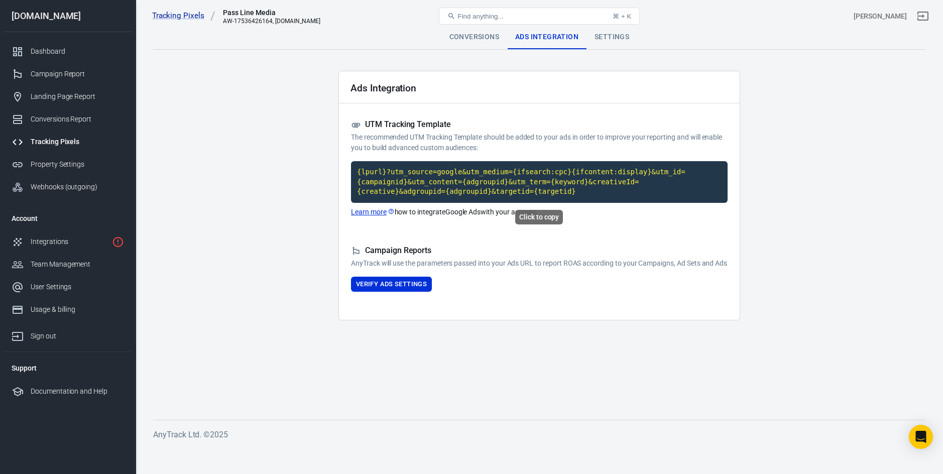
click at [498, 192] on code "{lpurl}?utm_source=google&utm_medium={ifsearch:cpc}{ifcontent:display}&utm_id={…" at bounding box center [539, 182] width 376 height 42
click at [496, 381] on main "Conversions Ads Integration Settings Ads Integration UTM Tracking Template The …" at bounding box center [539, 214] width 772 height 378
click at [265, 151] on main "Conversions Ads Integration Settings Ads Integration UTM Tracking Template The …" at bounding box center [539, 214] width 772 height 378
click at [77, 46] on div "Dashboard" at bounding box center [77, 51] width 93 height 11
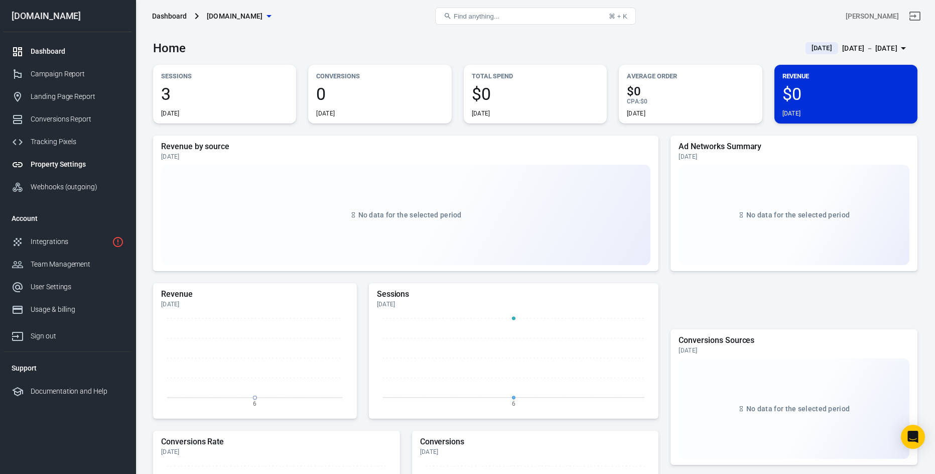
click at [60, 161] on div "Property Settings" at bounding box center [77, 164] width 93 height 11
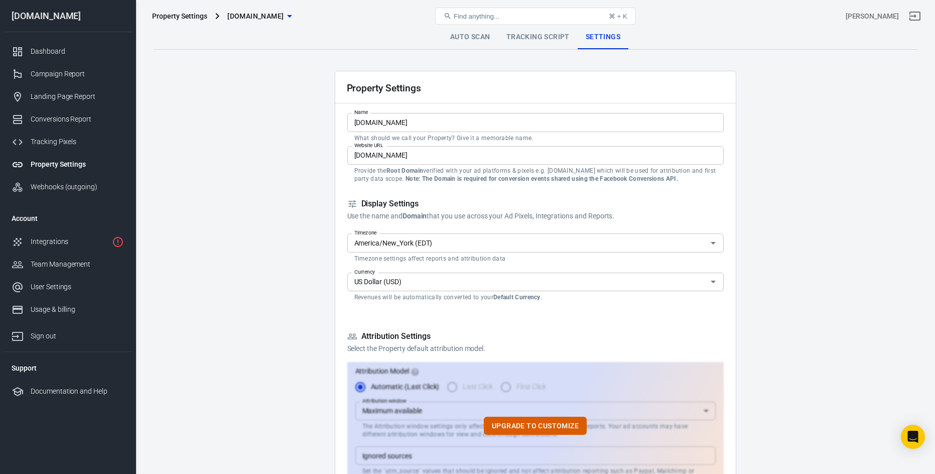
click at [452, 38] on link "Auto Scan" at bounding box center [470, 37] width 56 height 24
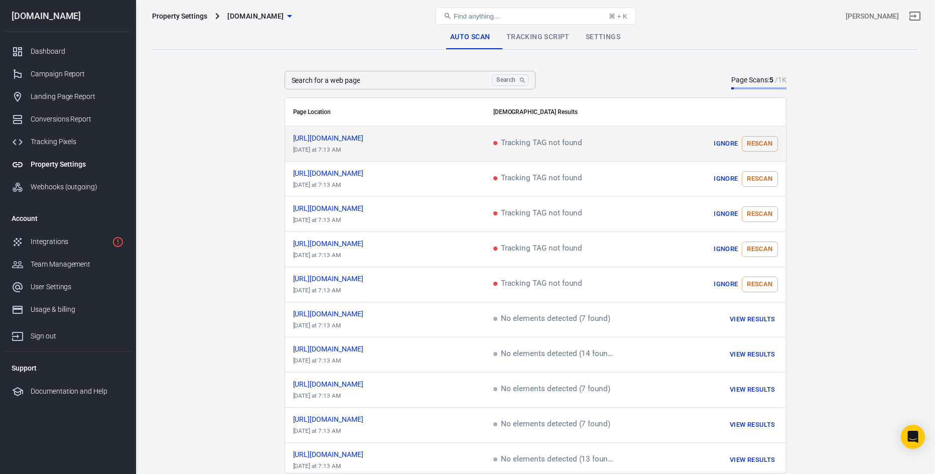
click at [756, 146] on button "Rescan" at bounding box center [760, 144] width 36 height 16
click at [261, 136] on main "Auto Scan Tracking Script Settings Search for a web page Search Search for a we…" at bounding box center [535, 249] width 764 height 448
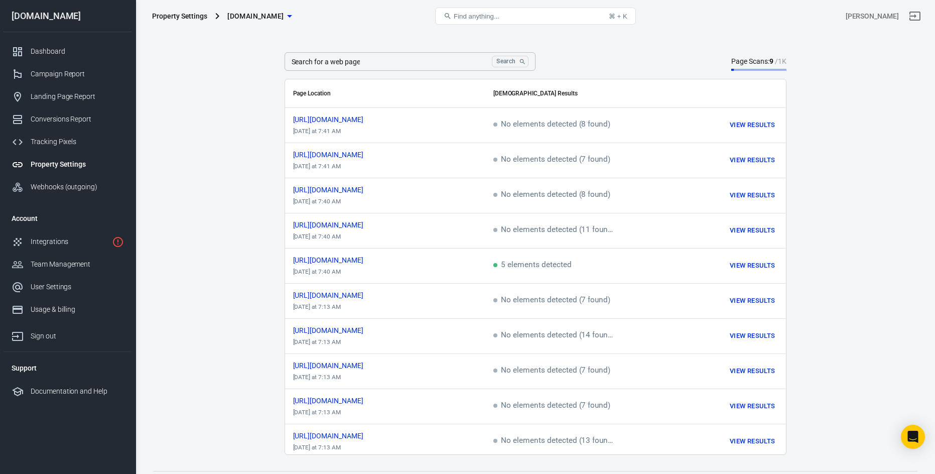
scroll to position [43, 0]
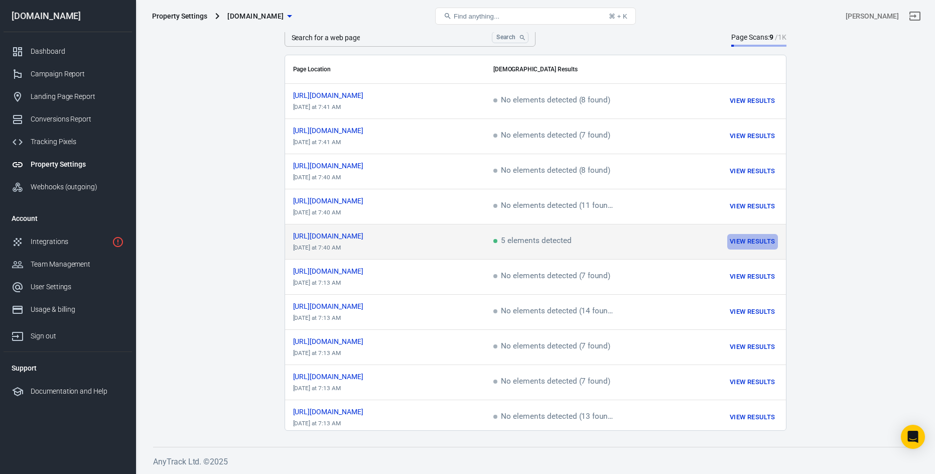
click at [750, 236] on button "View Results" at bounding box center [752, 242] width 50 height 16
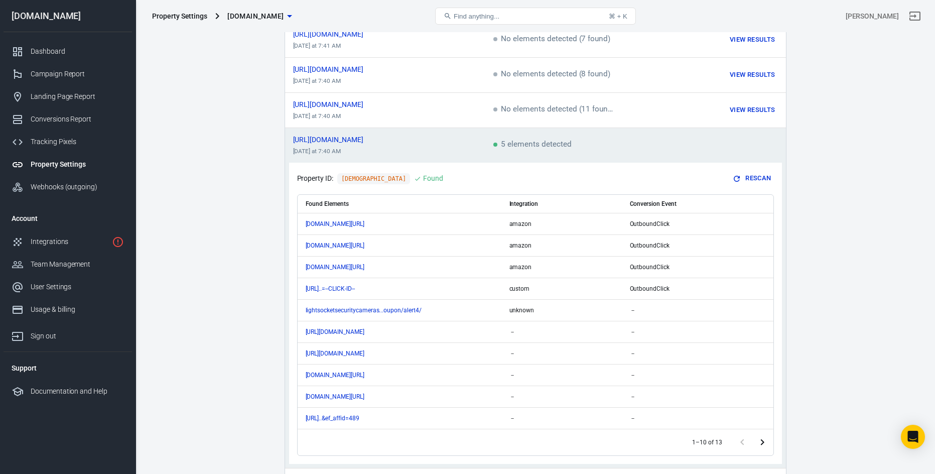
scroll to position [143, 0]
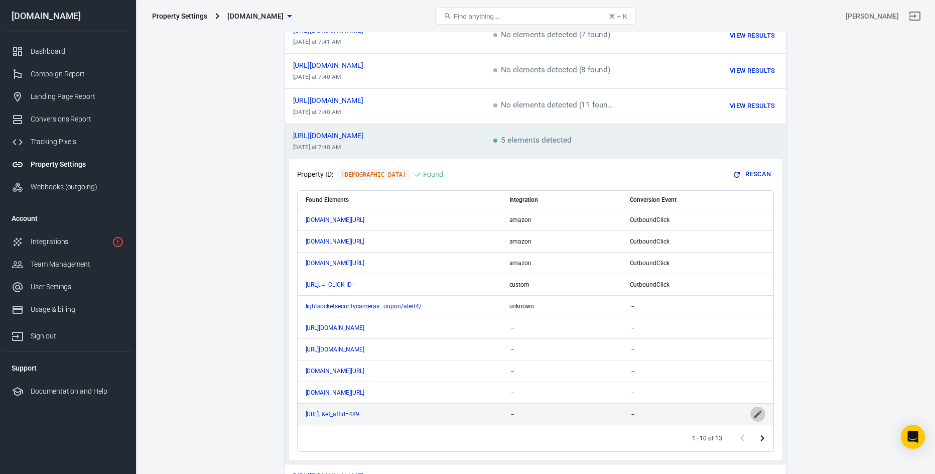
click at [759, 413] on icon "scrollable content" at bounding box center [758, 414] width 10 height 10
click at [662, 410] on input "scrollable content" at bounding box center [674, 414] width 89 height 13
click at [548, 411] on div "－" at bounding box center [561, 414] width 104 height 7
click at [526, 412] on div "－" at bounding box center [561, 414] width 104 height 7
click at [655, 414] on input "scrollable content" at bounding box center [674, 414] width 89 height 13
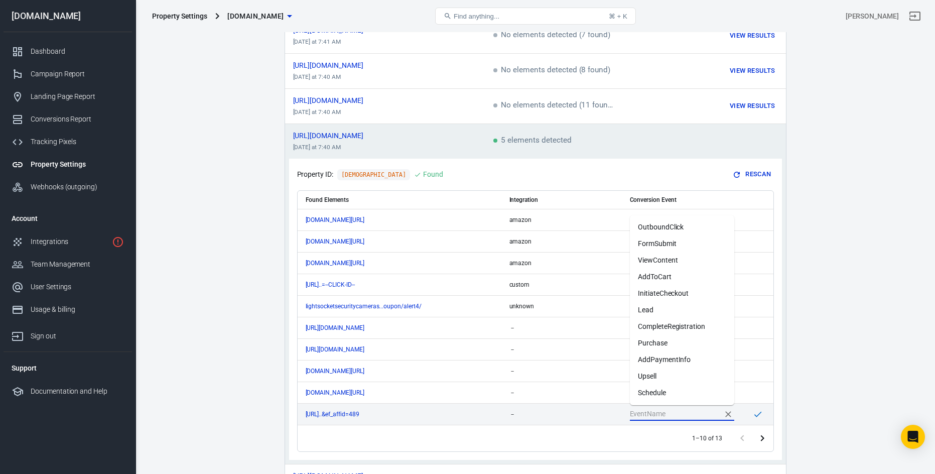
scroll to position [0, 0]
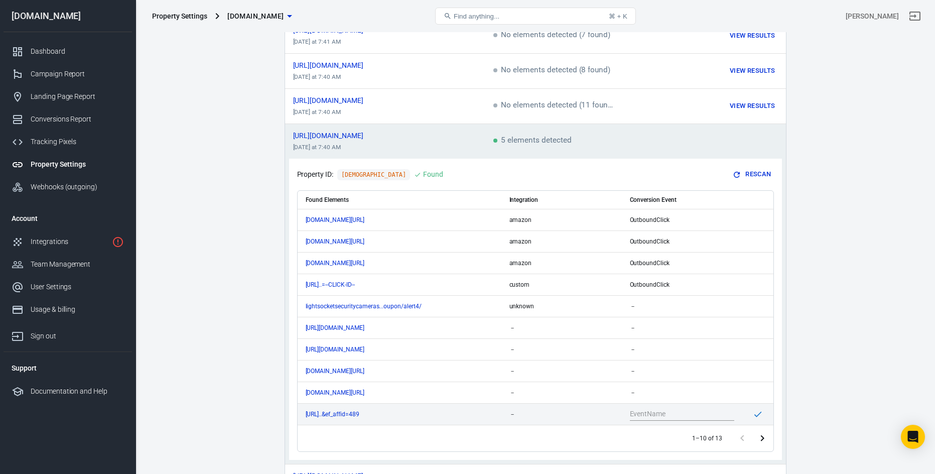
click at [794, 272] on main "Auto Scan Tracking Script Settings Search for a web page Search Search for a we…" at bounding box center [535, 258] width 764 height 753
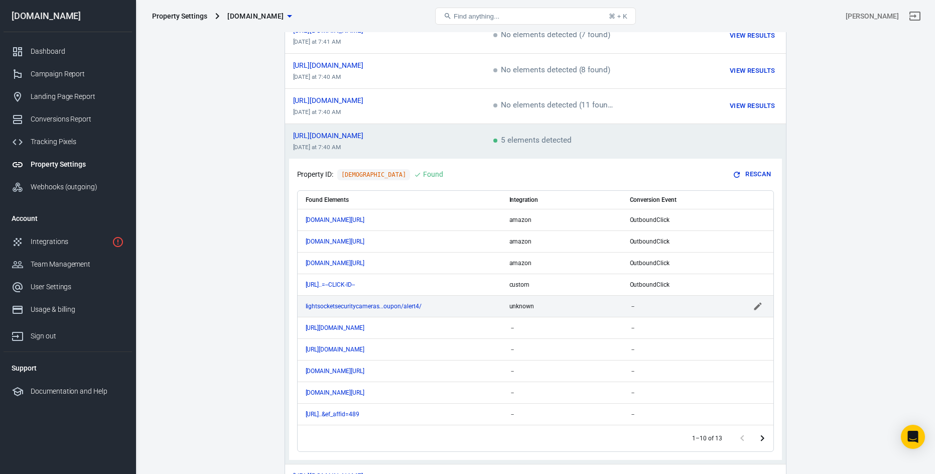
click at [561, 305] on div "unknown" at bounding box center [561, 306] width 104 height 7
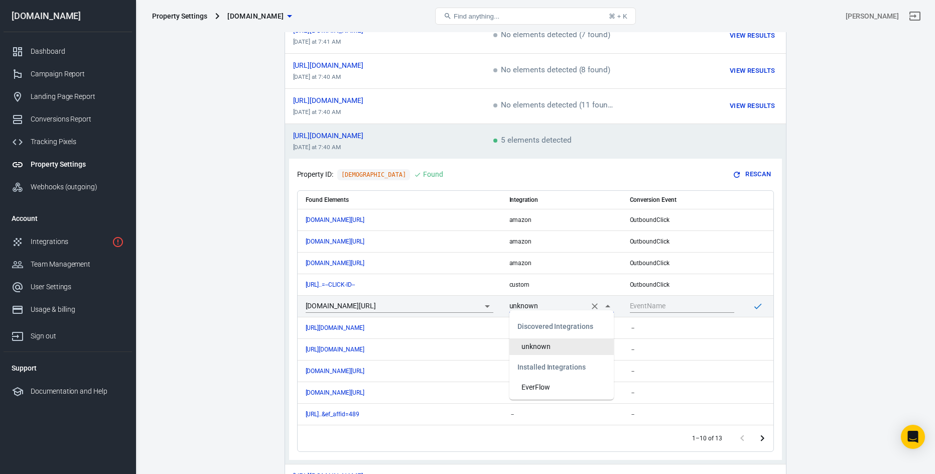
click at [573, 303] on input "unknown" at bounding box center [547, 306] width 76 height 13
click at [559, 388] on li "EverFlow" at bounding box center [561, 387] width 104 height 17
type input "EverFlow"
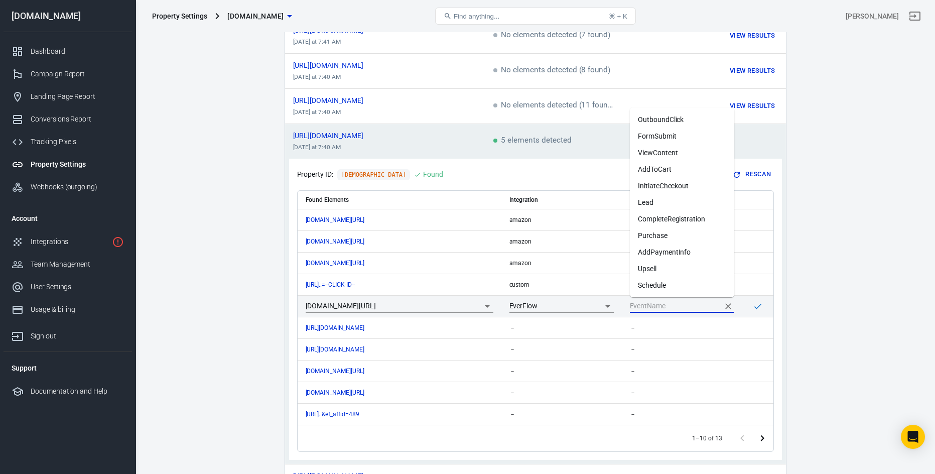
click at [661, 305] on input "scrollable content" at bounding box center [674, 306] width 89 height 13
click at [677, 233] on li "Purchase" at bounding box center [682, 235] width 104 height 17
type input "Purchase"
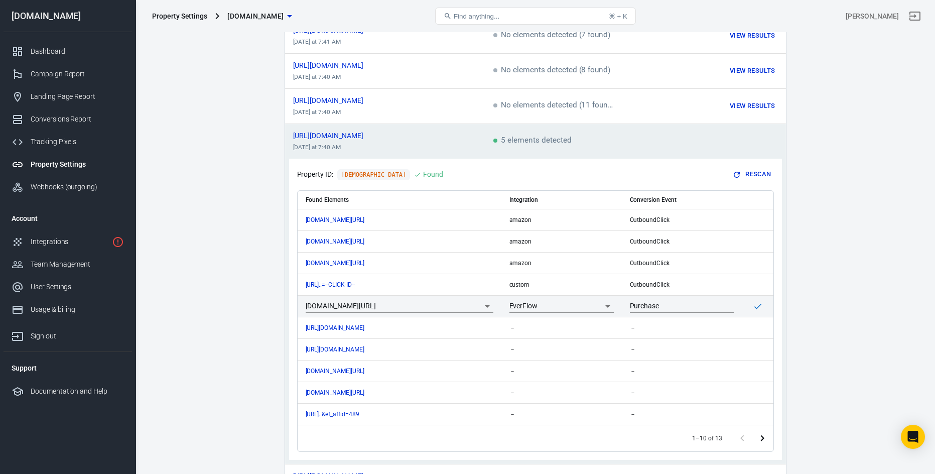
click at [834, 243] on main "Auto Scan Tracking Script Settings Search for a web page Search Search for a we…" at bounding box center [535, 258] width 764 height 753
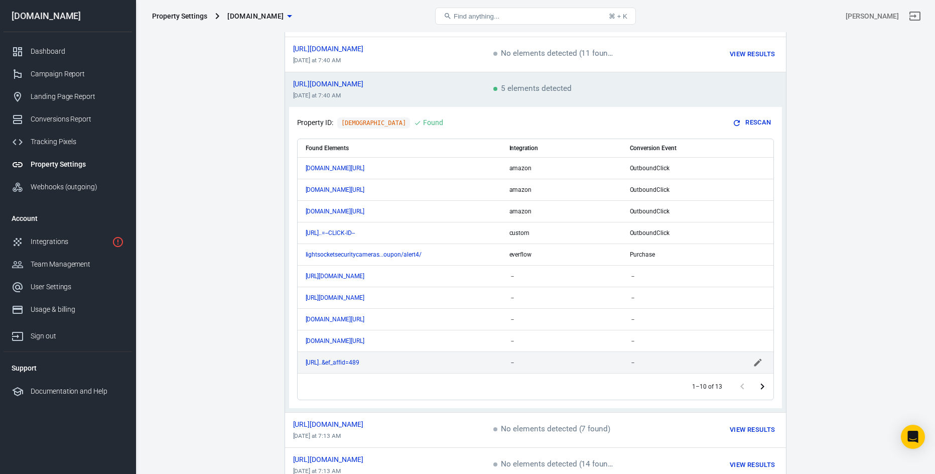
scroll to position [193, 0]
click at [543, 367] on td "－" at bounding box center [561, 364] width 120 height 22
click at [655, 361] on input "scrollable content" at bounding box center [674, 363] width 89 height 13
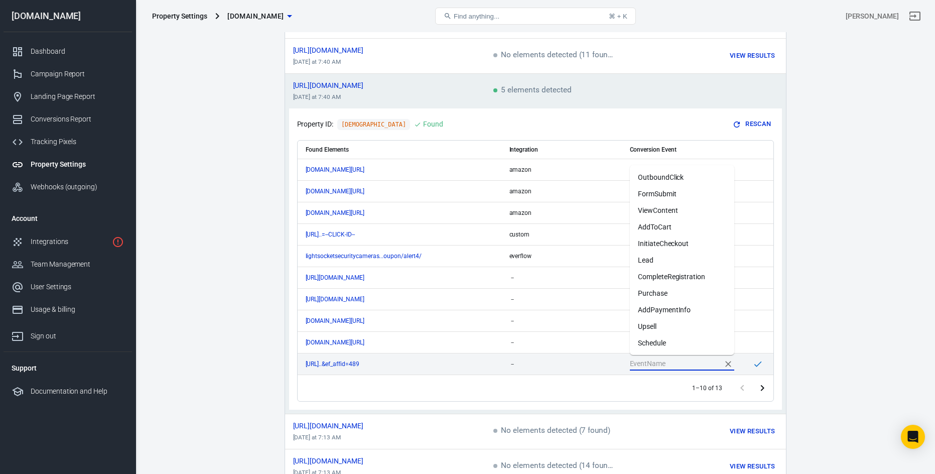
click at [674, 298] on li "Purchase" at bounding box center [682, 293] width 104 height 17
type input "Purchase"
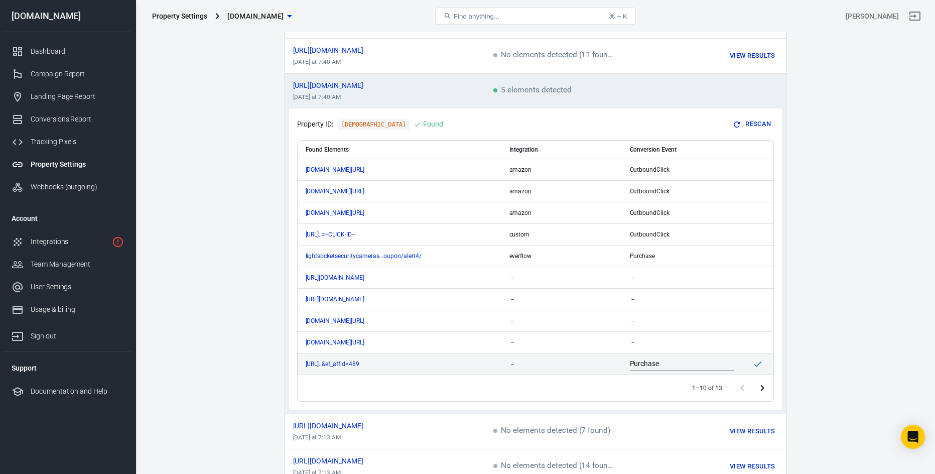
click at [560, 356] on td "－" at bounding box center [561, 364] width 120 height 22
click at [548, 362] on div "－" at bounding box center [561, 363] width 104 height 7
click at [538, 362] on div "－" at bounding box center [561, 363] width 104 height 7
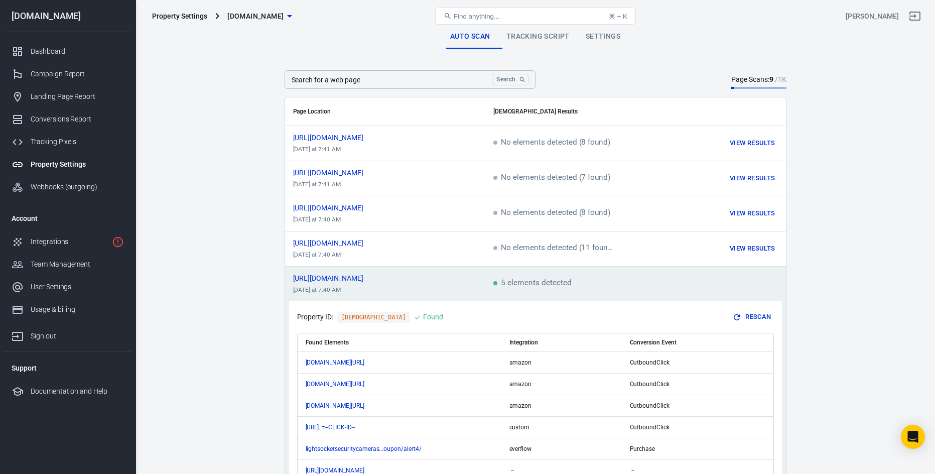
scroll to position [0, 0]
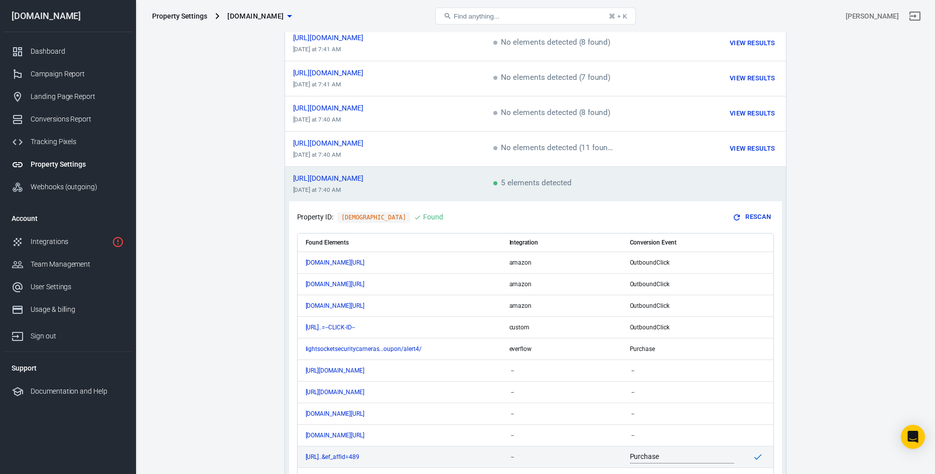
click at [821, 263] on main "Auto Scan Tracking Script Settings Search for a web page Search Search for a we…" at bounding box center [535, 301] width 764 height 753
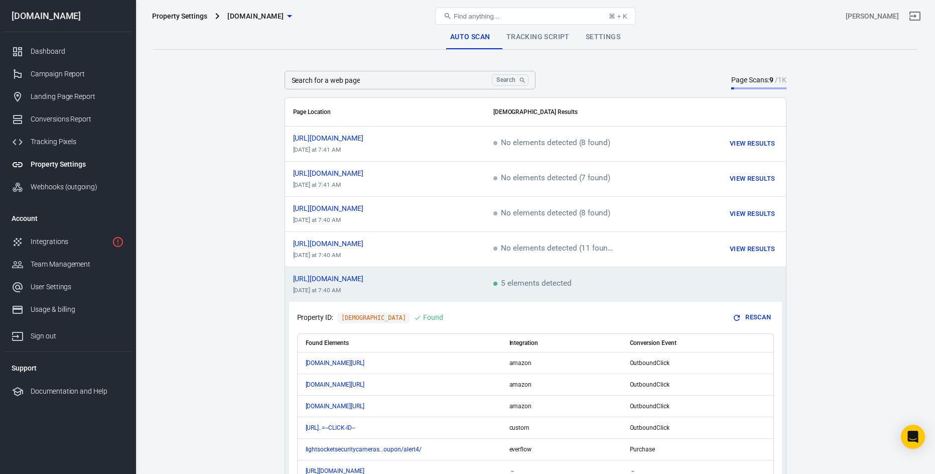
click at [235, 105] on main "Auto Scan Tracking Script Settings Search for a web page Search Search for a we…" at bounding box center [535, 401] width 764 height 753
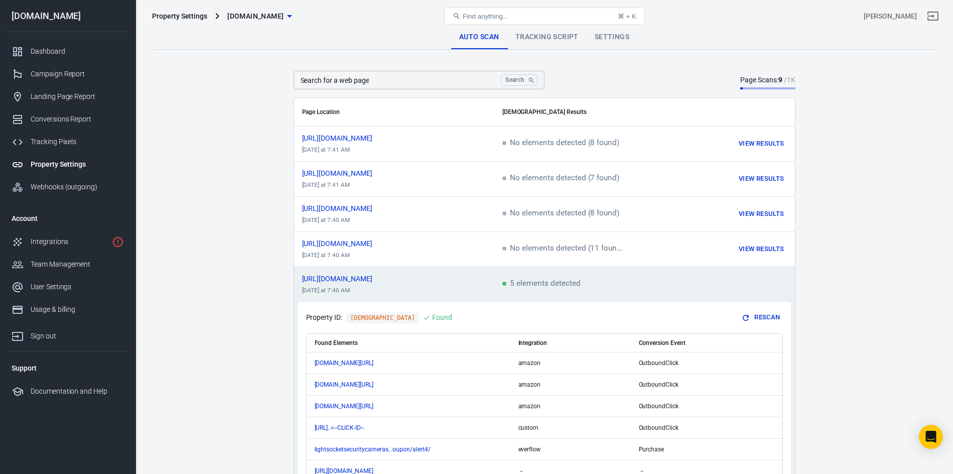
click at [242, 207] on main "Auto Scan Tracking Script Settings Search for a web page Search Search for a we…" at bounding box center [544, 401] width 782 height 753
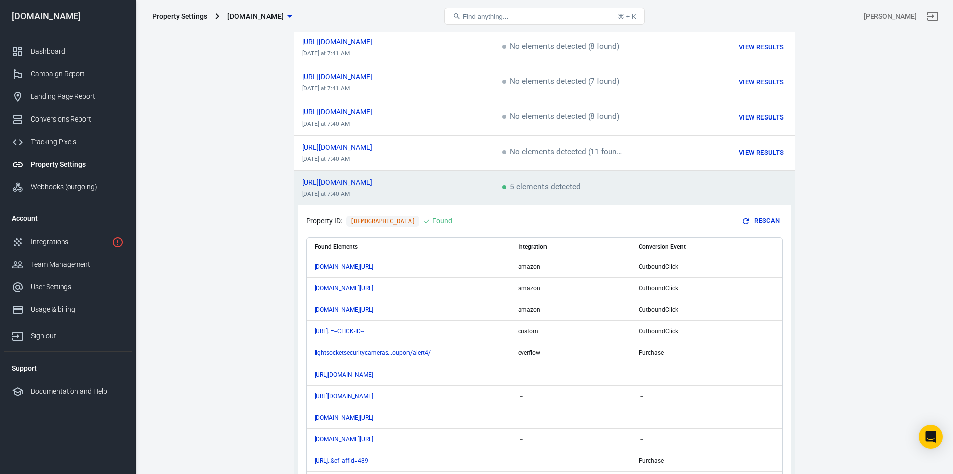
scroll to position [151, 0]
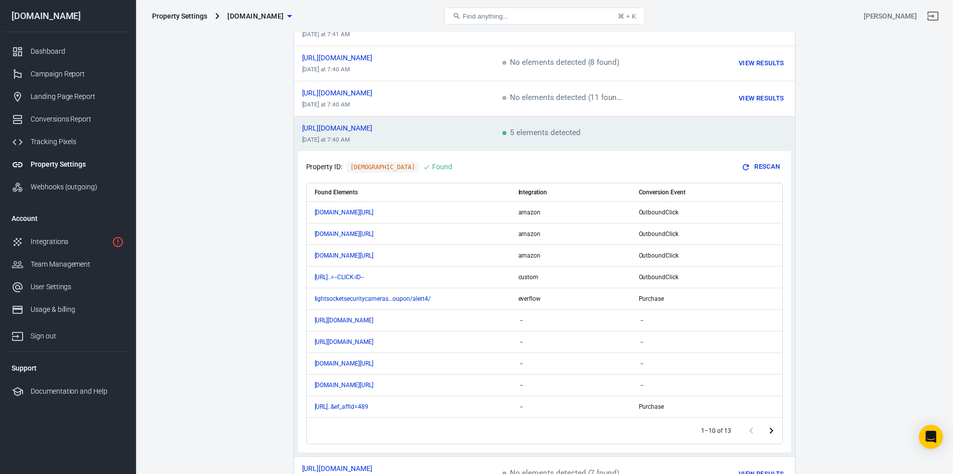
click at [760, 163] on button "Rescan" at bounding box center [761, 167] width 43 height 16
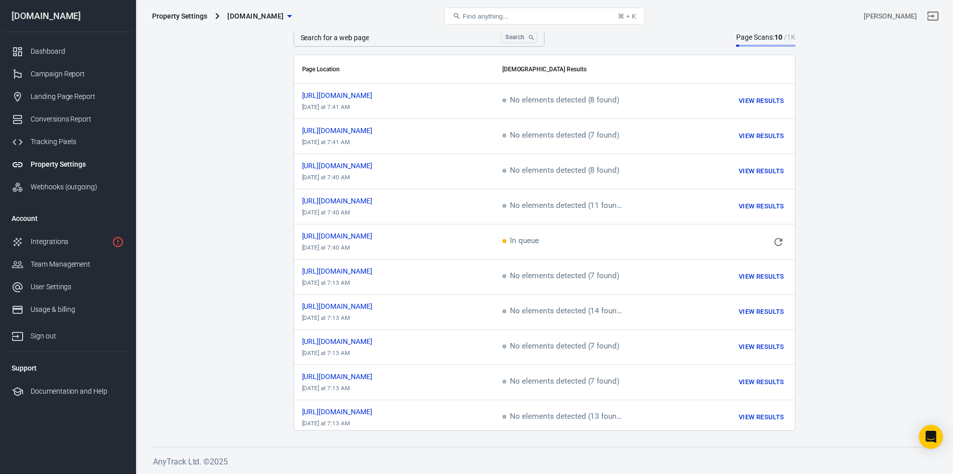
scroll to position [43, 0]
click at [868, 182] on main "Auto Scan Tracking Script Settings Search for a web page Search Search for a we…" at bounding box center [544, 206] width 782 height 448
drag, startPoint x: 243, startPoint y: 168, endPoint x: 239, endPoint y: 165, distance: 5.7
click at [243, 168] on main "Auto Scan Tracking Script Settings Search for a web page Search Search for a we…" at bounding box center [544, 206] width 782 height 448
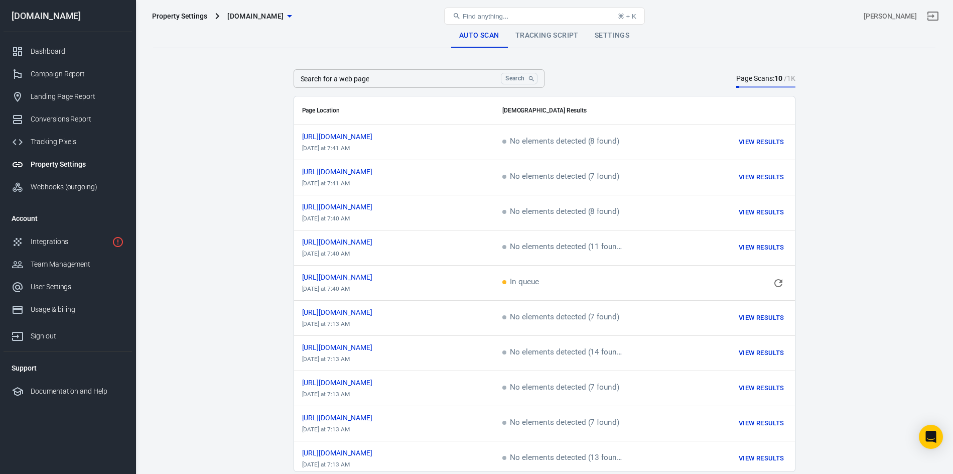
scroll to position [0, 0]
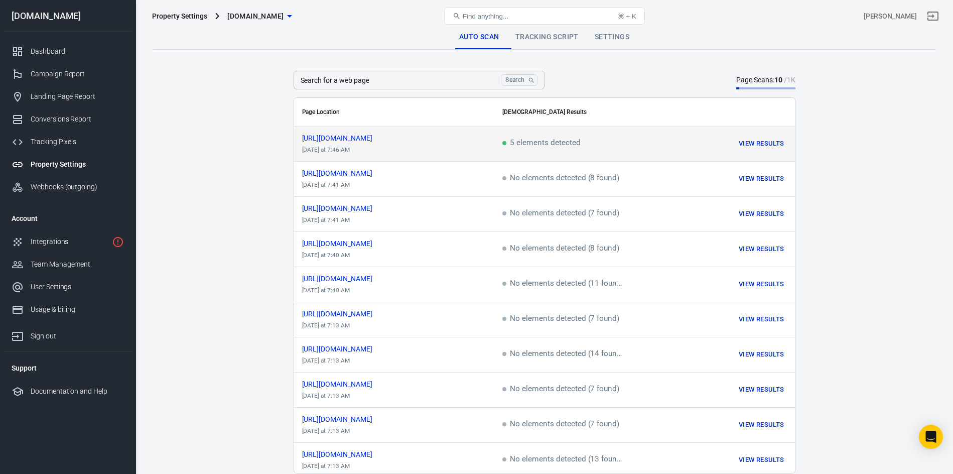
click at [775, 144] on button "View Results" at bounding box center [761, 144] width 50 height 16
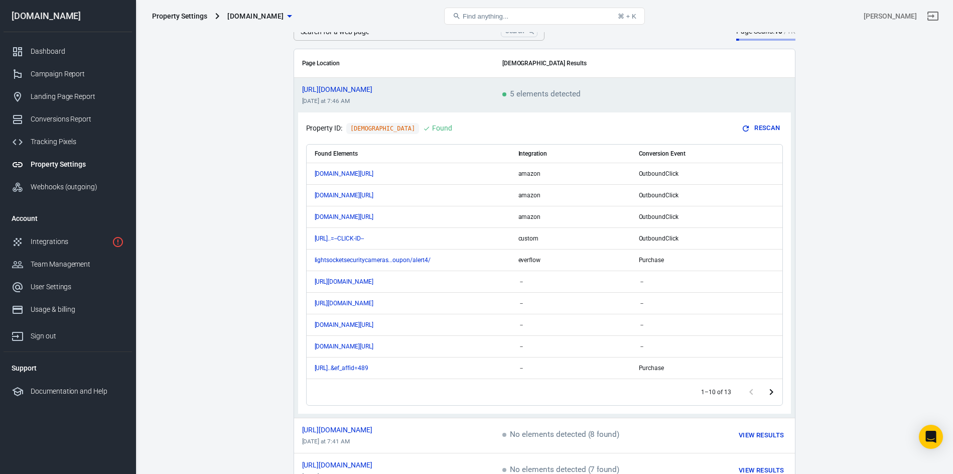
scroll to position [50, 0]
click at [117, 240] on icon "1 networks not verified yet" at bounding box center [118, 242] width 12 height 12
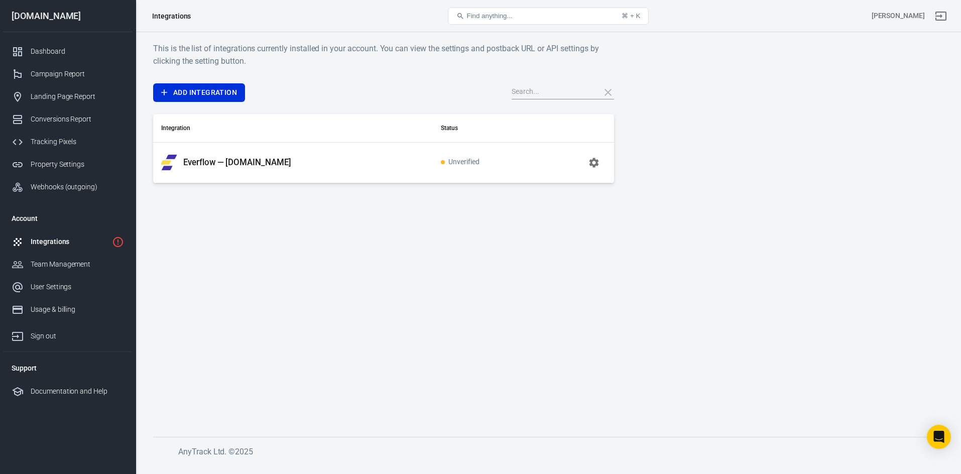
click at [219, 159] on p "Everflow — [DOMAIN_NAME]" at bounding box center [237, 162] width 108 height 11
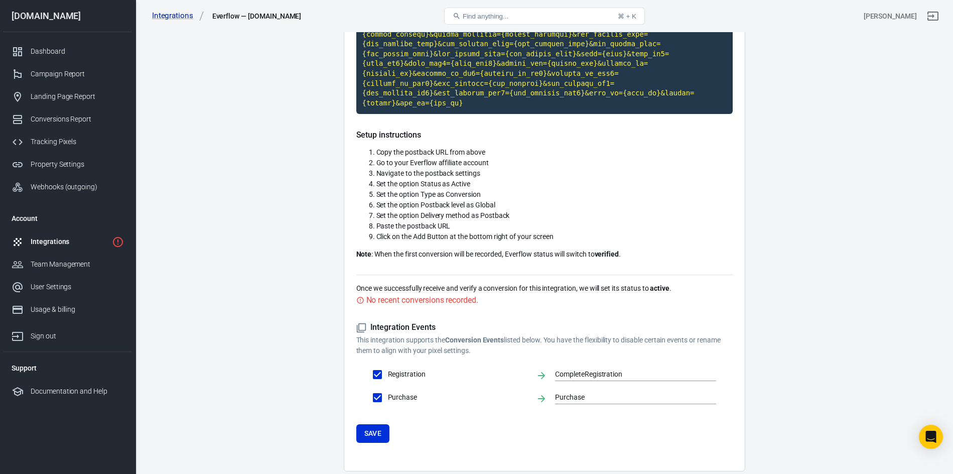
scroll to position [261, 0]
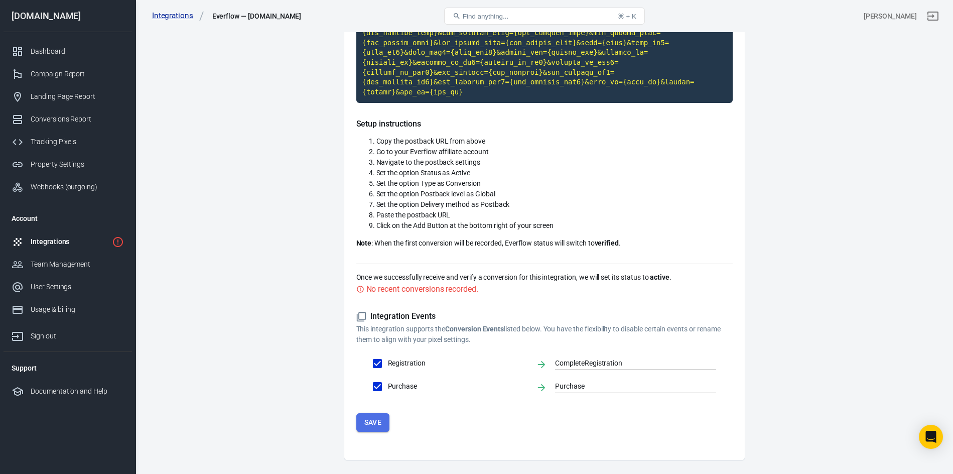
click at [374, 413] on button "Save" at bounding box center [373, 422] width 34 height 19
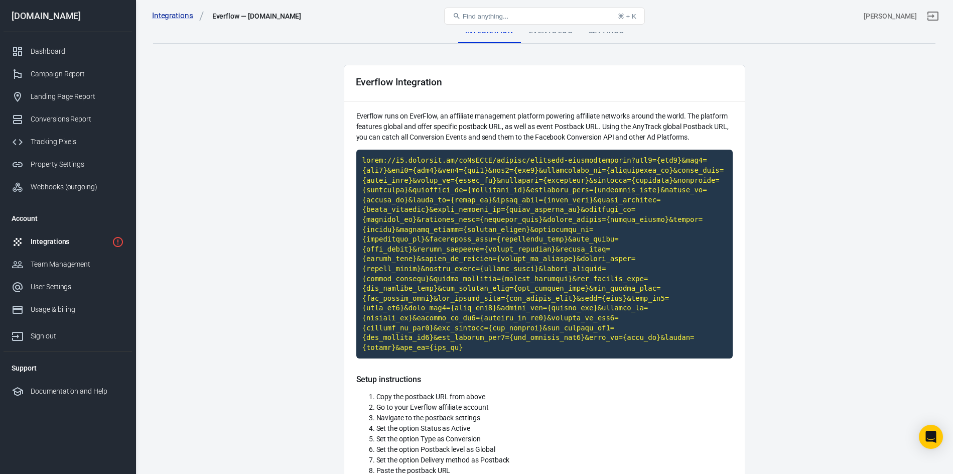
scroll to position [0, 0]
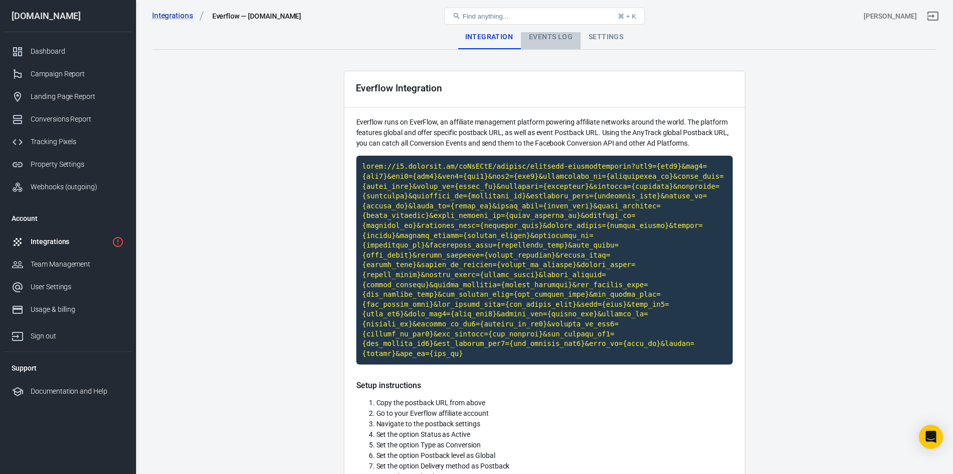
click at [546, 42] on div "Events Log" at bounding box center [551, 37] width 60 height 24
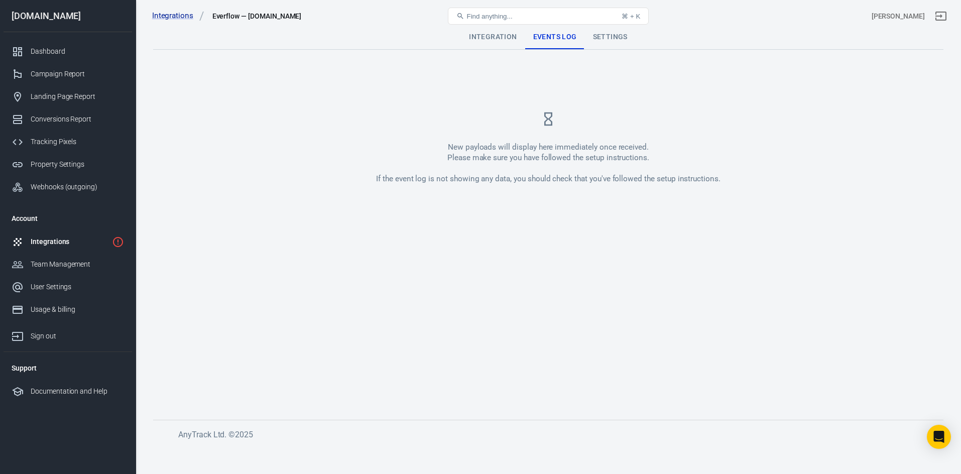
click at [498, 41] on div "Integration" at bounding box center [493, 37] width 64 height 24
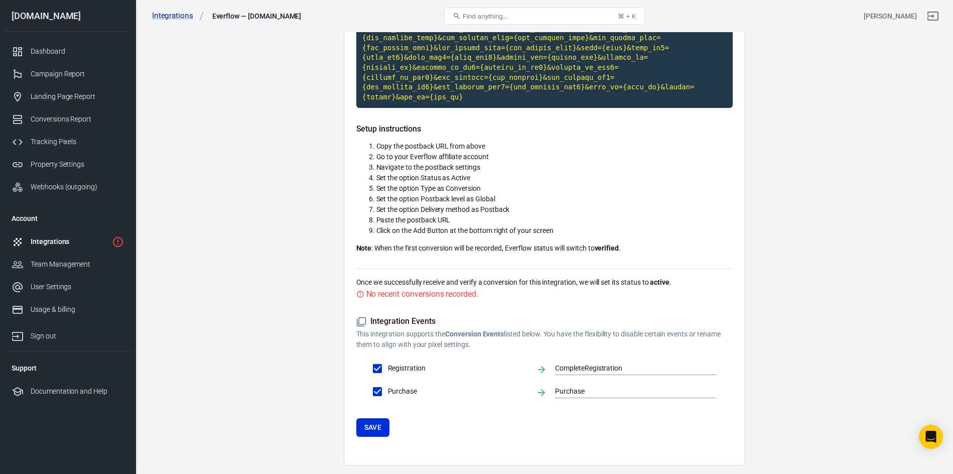
scroll to position [261, 0]
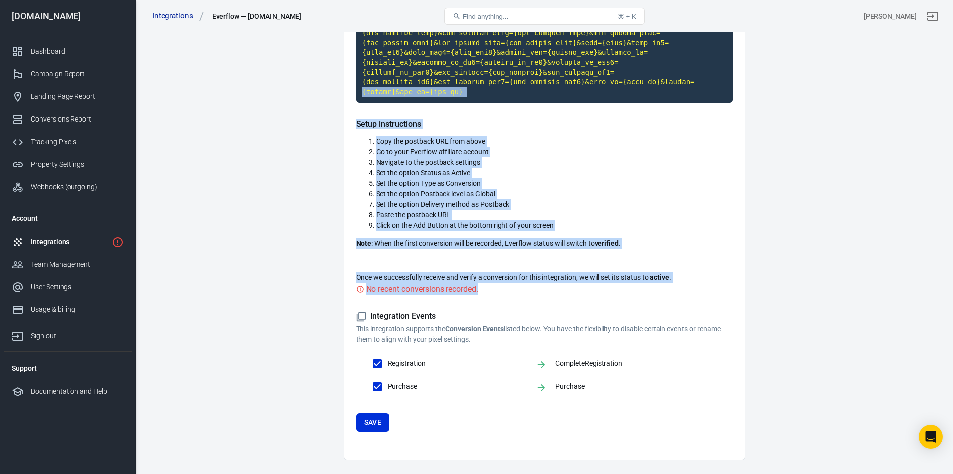
drag, startPoint x: 489, startPoint y: 214, endPoint x: 297, endPoint y: 74, distance: 237.5
click at [297, 74] on main "Integration Events Log Settings Everflow Integration Everflow runs on EverFlow,…" at bounding box center [544, 112] width 782 height 697
drag, startPoint x: 297, startPoint y: 74, endPoint x: 580, endPoint y: 270, distance: 343.7
click at [580, 270] on main "Integration Events Log Settings Everflow Integration Everflow runs on EverFlow,…" at bounding box center [544, 112] width 782 height 697
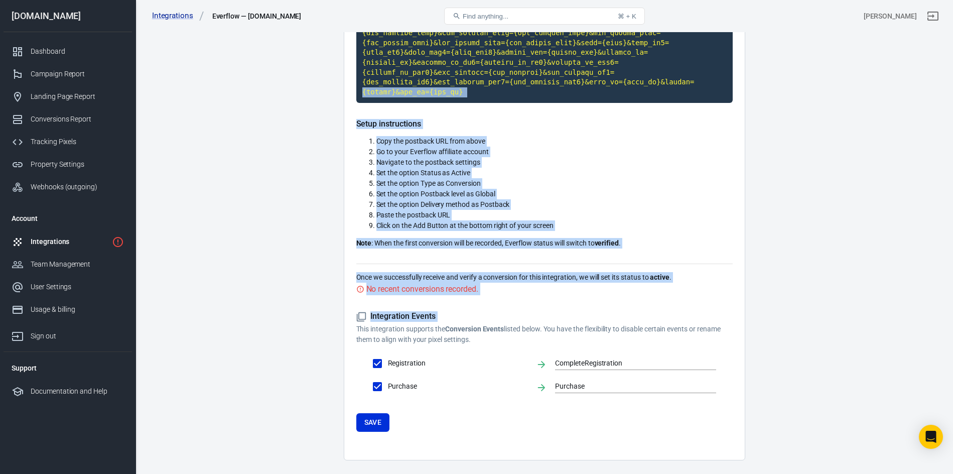
click at [580, 295] on div "Integration Events This integration supports the Conversion Events listed below…" at bounding box center [544, 371] width 376 height 152
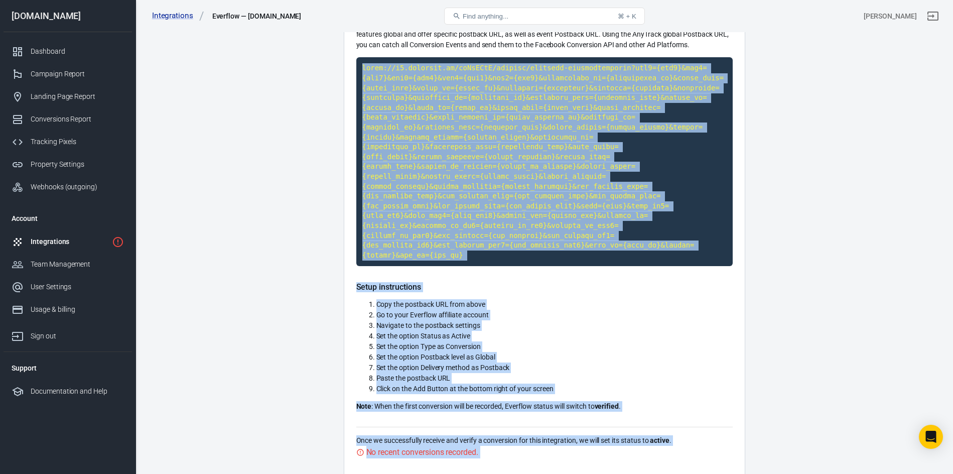
scroll to position [11, 0]
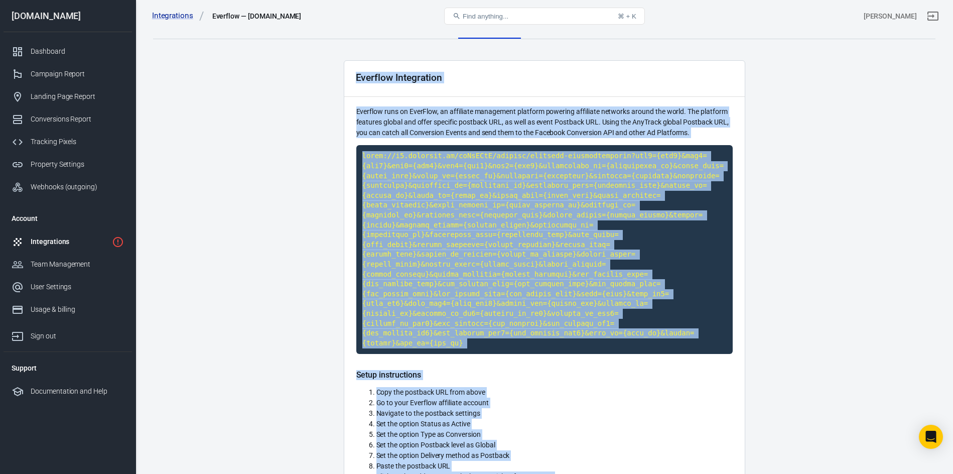
drag, startPoint x: 598, startPoint y: 429, endPoint x: 279, endPoint y: 66, distance: 482.9
click at [279, 66] on main "Integration Events Log Settings Everflow Integration Everflow runs on EverFlow,…" at bounding box center [544, 363] width 782 height 697
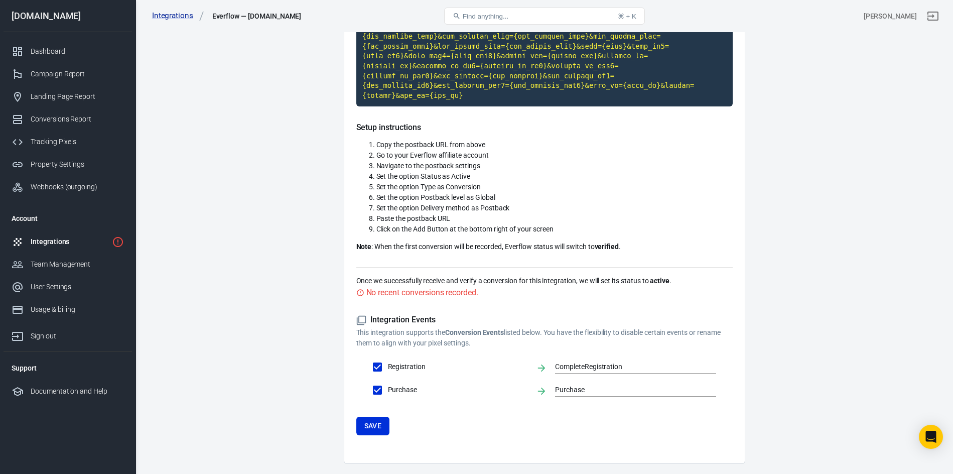
drag, startPoint x: 279, startPoint y: 66, endPoint x: 660, endPoint y: 393, distance: 502.2
click at [660, 393] on main "Integration Events Log Settings Everflow Integration Everflow runs on EverFlow,…" at bounding box center [544, 115] width 782 height 697
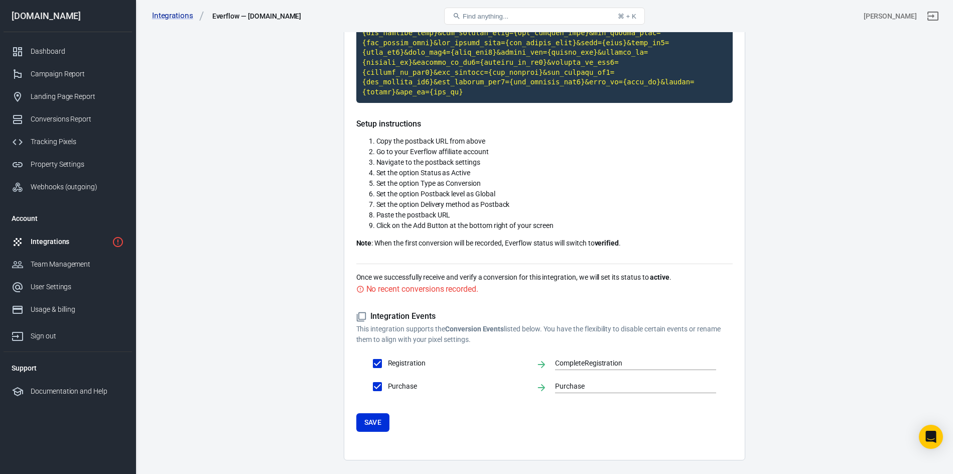
click at [603, 400] on form "Integration Events This integration supports the Conversion Events listed below…" at bounding box center [544, 371] width 376 height 120
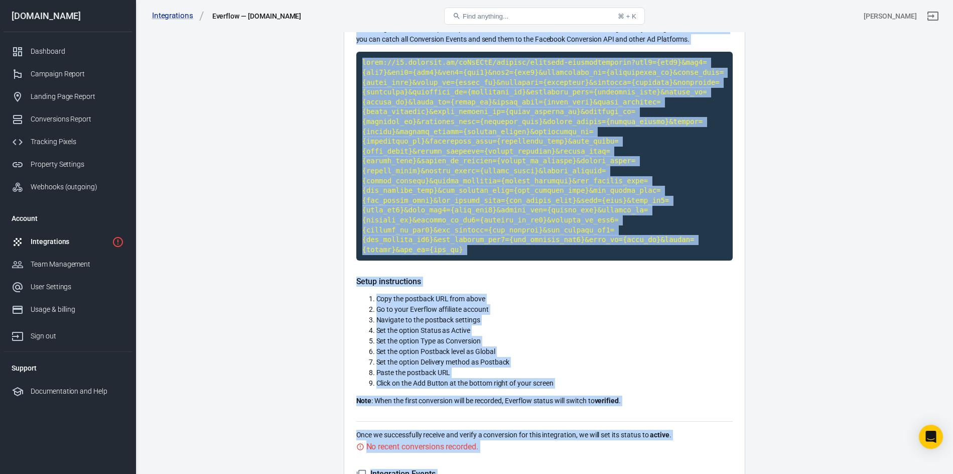
scroll to position [11, 0]
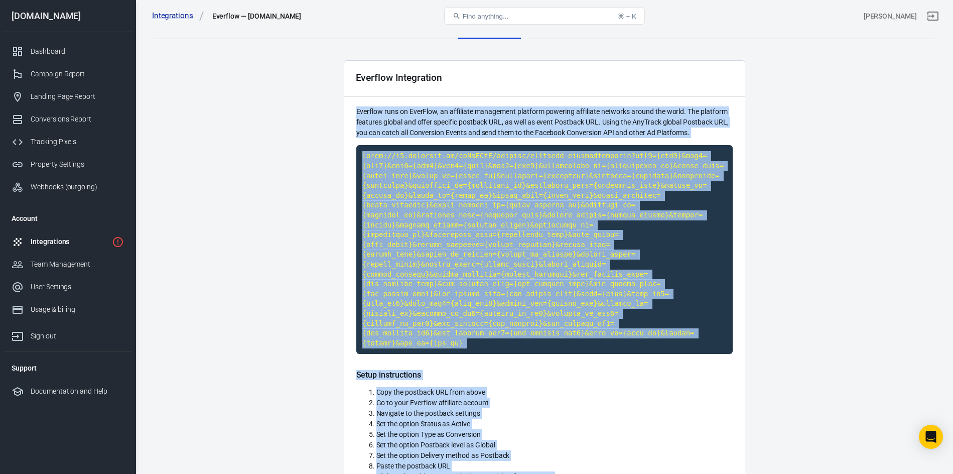
drag, startPoint x: 610, startPoint y: 412, endPoint x: 272, endPoint y: 114, distance: 450.5
click at [272, 114] on main "Integration Events Log Settings Everflow Integration Everflow runs on EverFlow,…" at bounding box center [544, 363] width 782 height 697
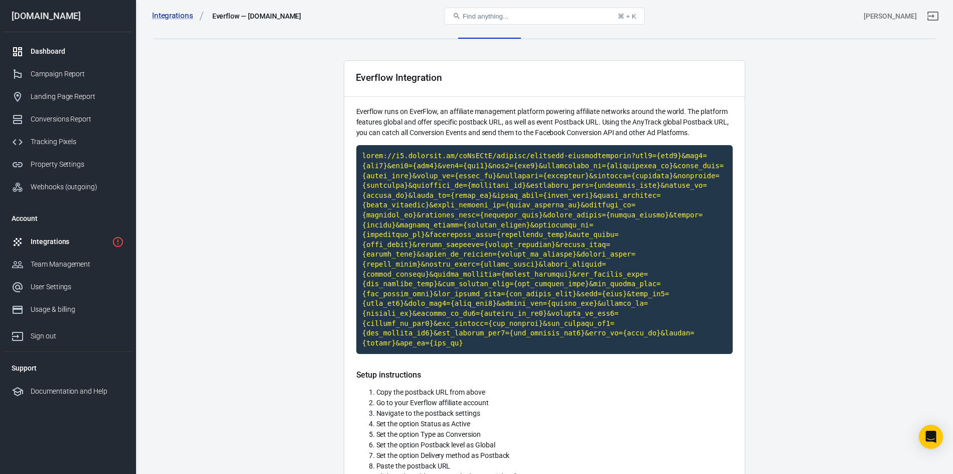
click at [52, 49] on div "Dashboard" at bounding box center [77, 51] width 93 height 11
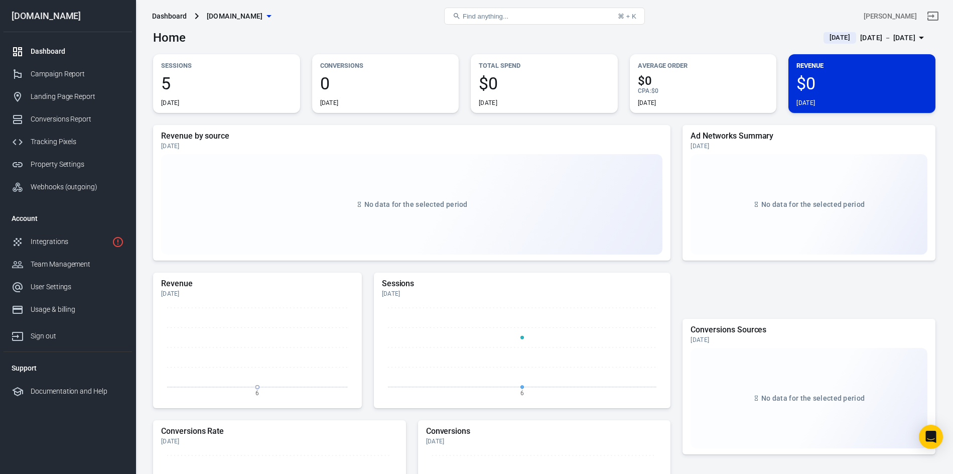
click at [378, 24] on div "Dashboard [DOMAIN_NAME]" at bounding box center [278, 16] width 261 height 24
